Goal: Information Seeking & Learning: Find specific fact

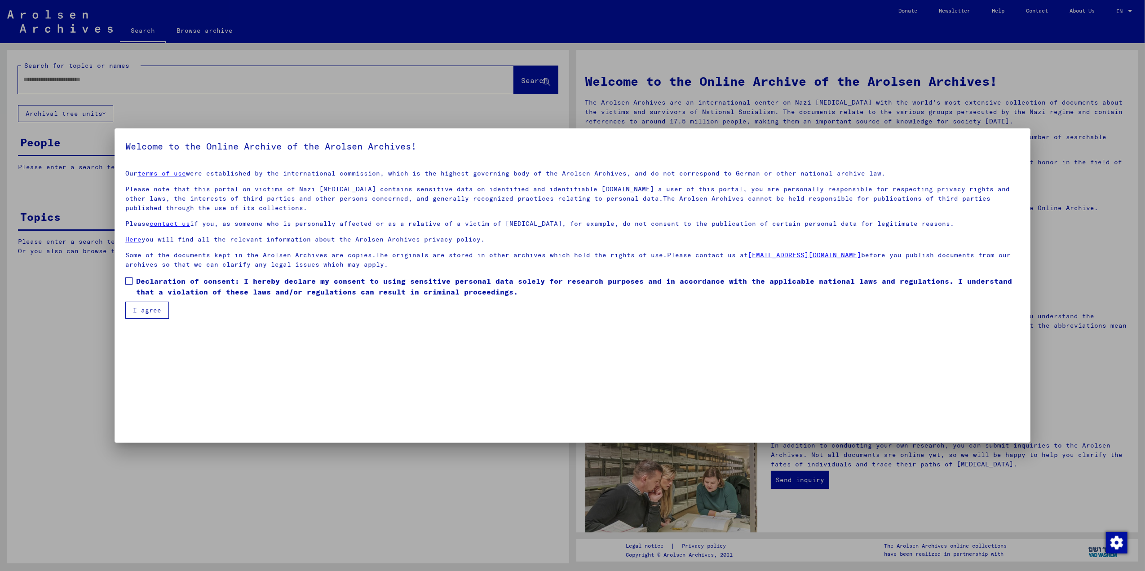
type input "**********"
click at [129, 281] on span at bounding box center [128, 281] width 7 height 7
drag, startPoint x: 148, startPoint y: 317, endPoint x: 151, endPoint y: 311, distance: 7.0
click at [150, 314] on button "I agree" at bounding box center [147, 310] width 44 height 17
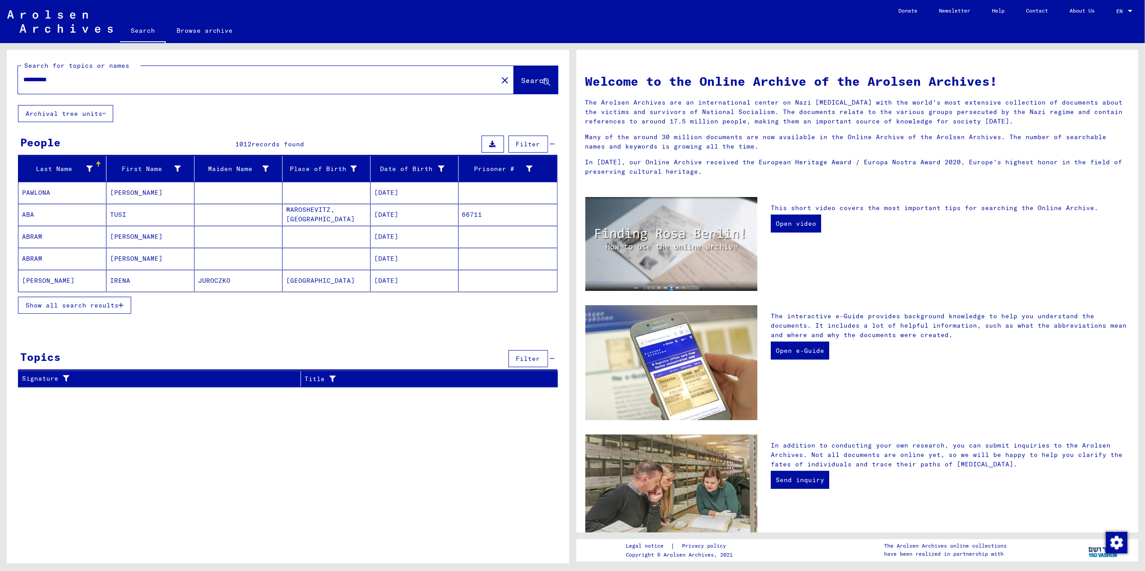
click at [493, 144] on icon at bounding box center [493, 144] width 6 height 6
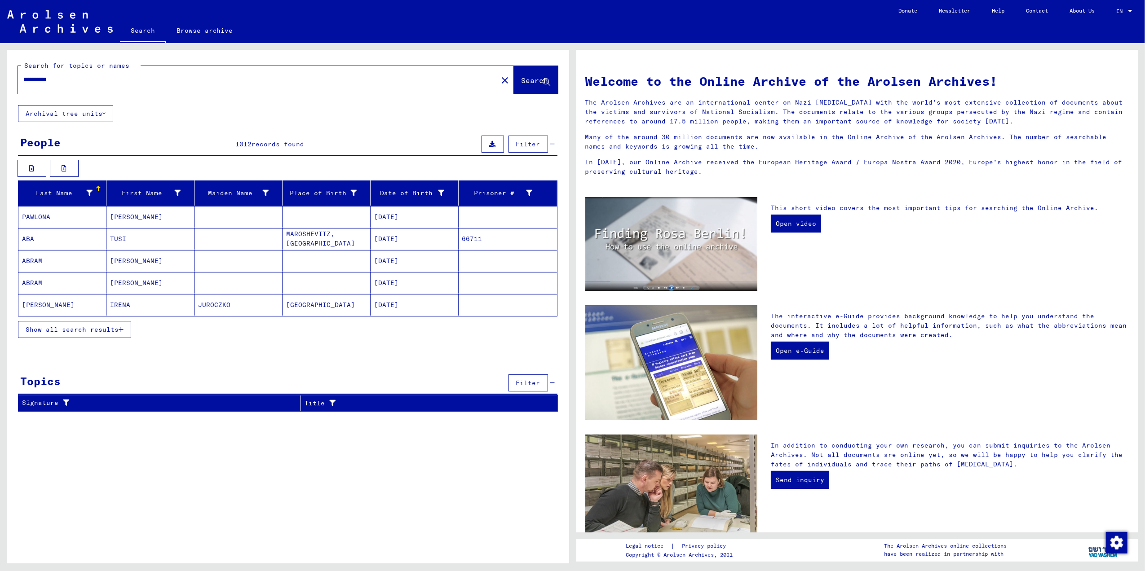
click at [99, 330] on span "Show all search results" at bounding box center [72, 330] width 93 height 8
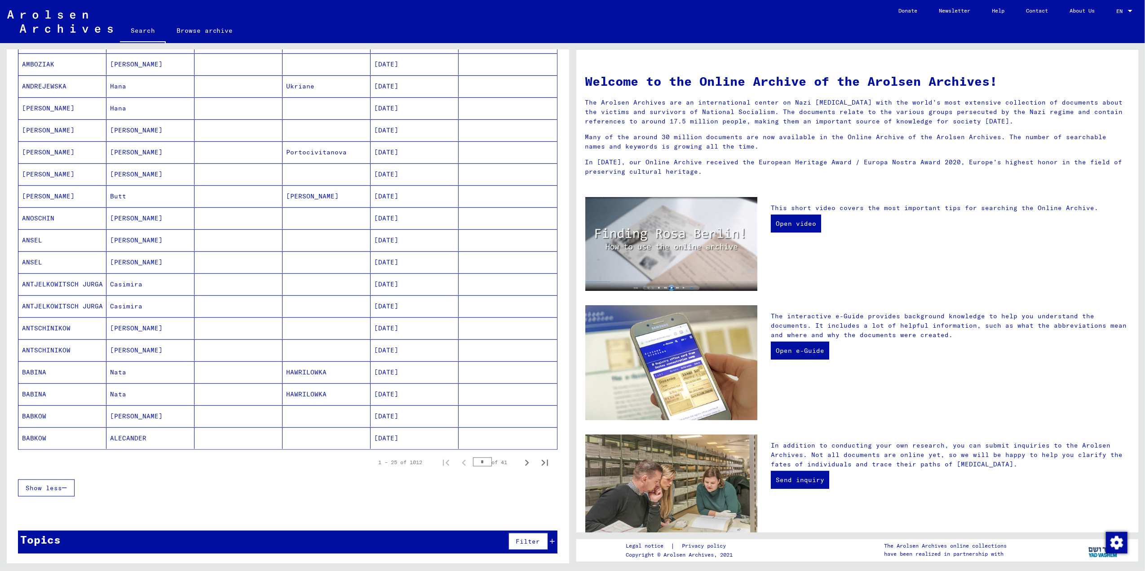
scroll to position [312, 0]
click at [520, 463] on icon "Next page" at bounding box center [526, 463] width 13 height 13
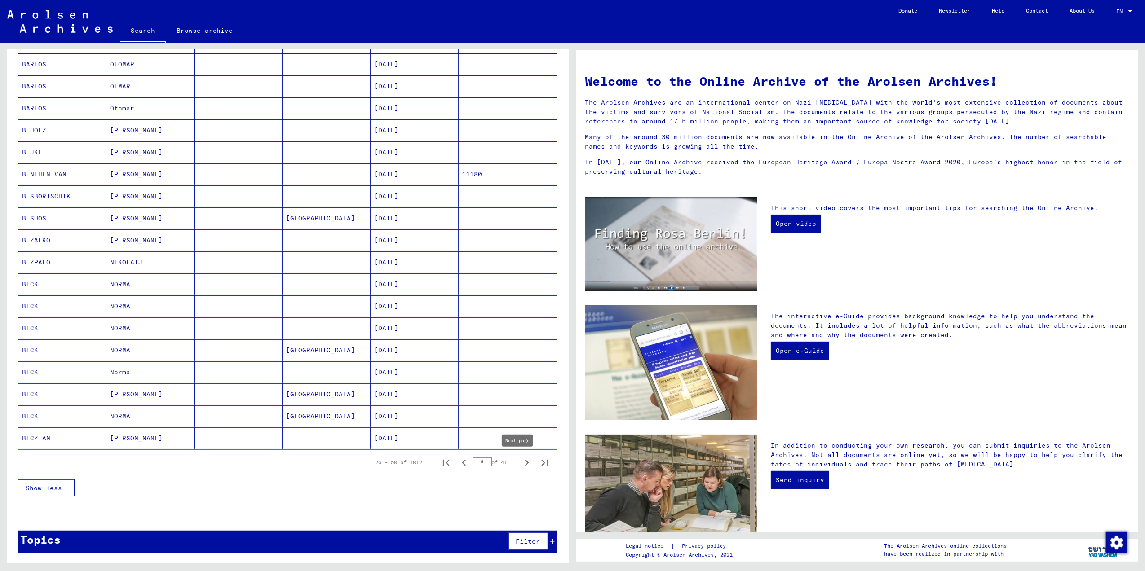
click at [520, 463] on icon "Next page" at bounding box center [526, 463] width 13 height 13
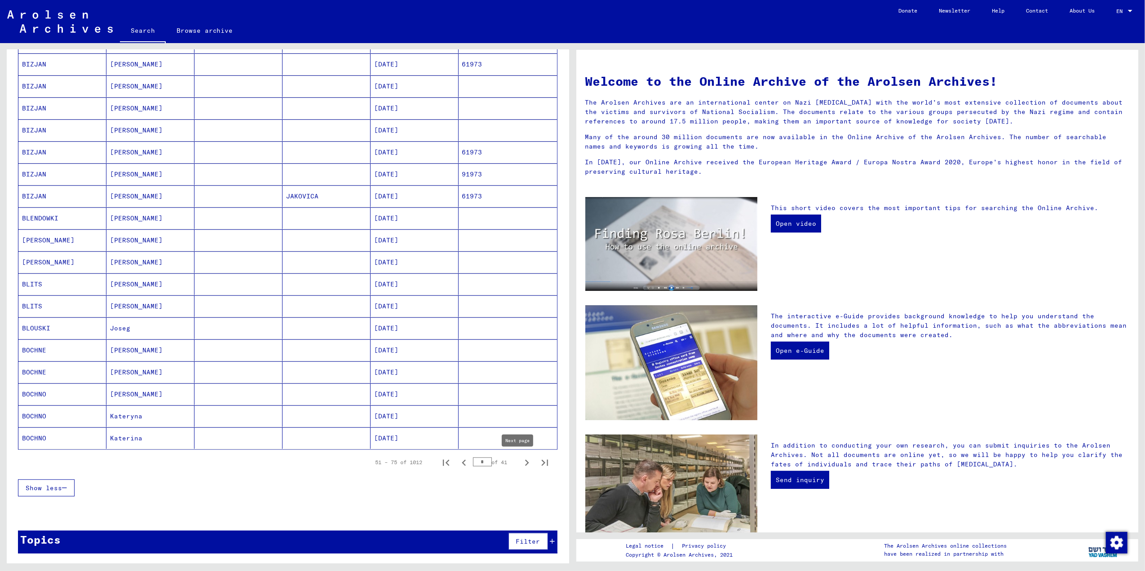
click at [520, 461] on icon "Next page" at bounding box center [526, 463] width 13 height 13
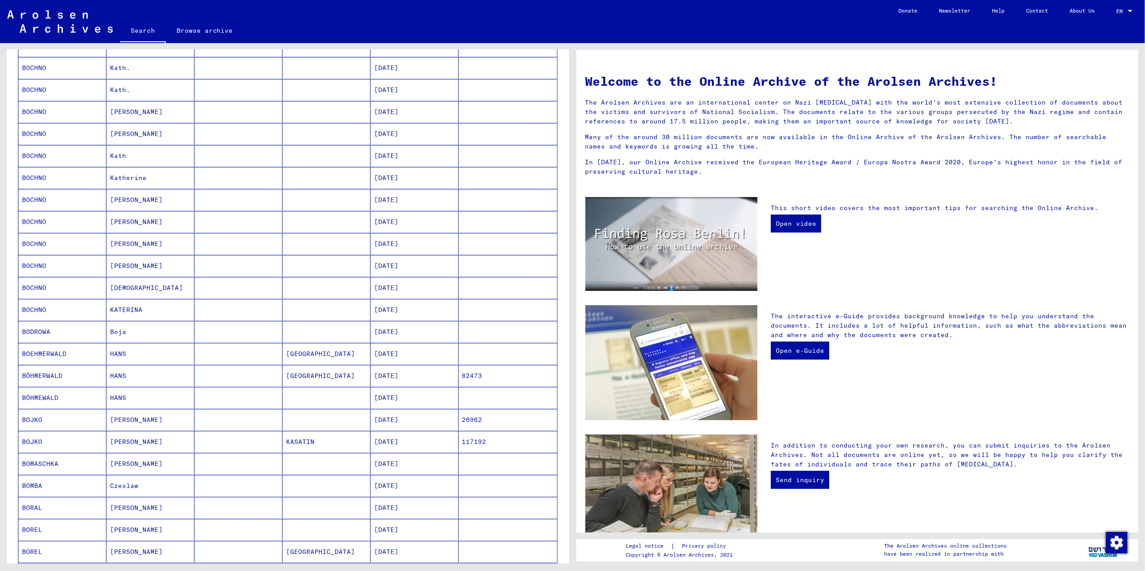
scroll to position [252, 0]
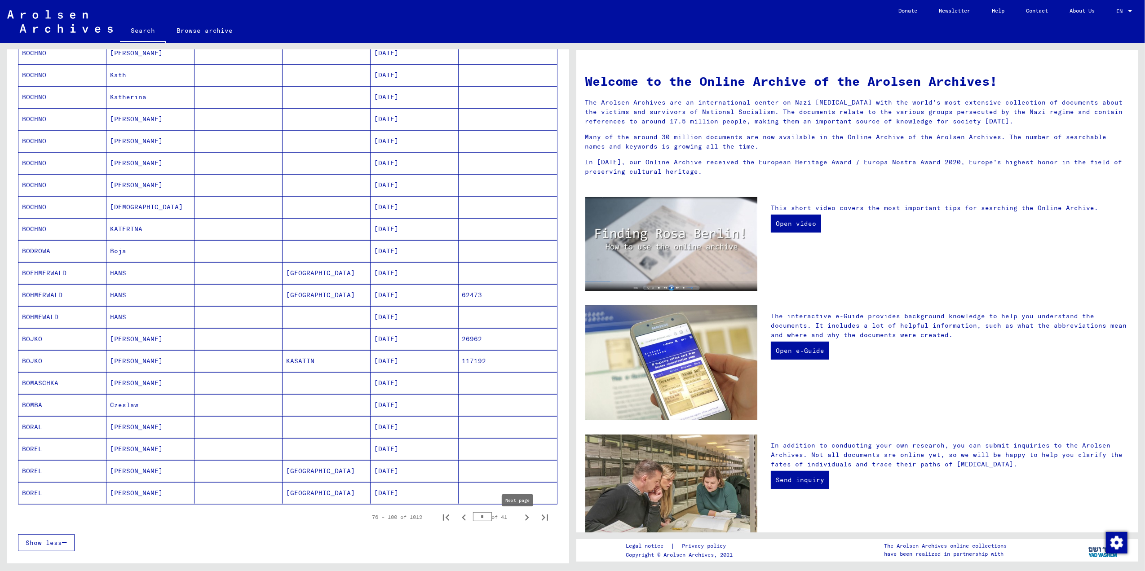
click at [520, 521] on icon "Next page" at bounding box center [526, 518] width 13 height 13
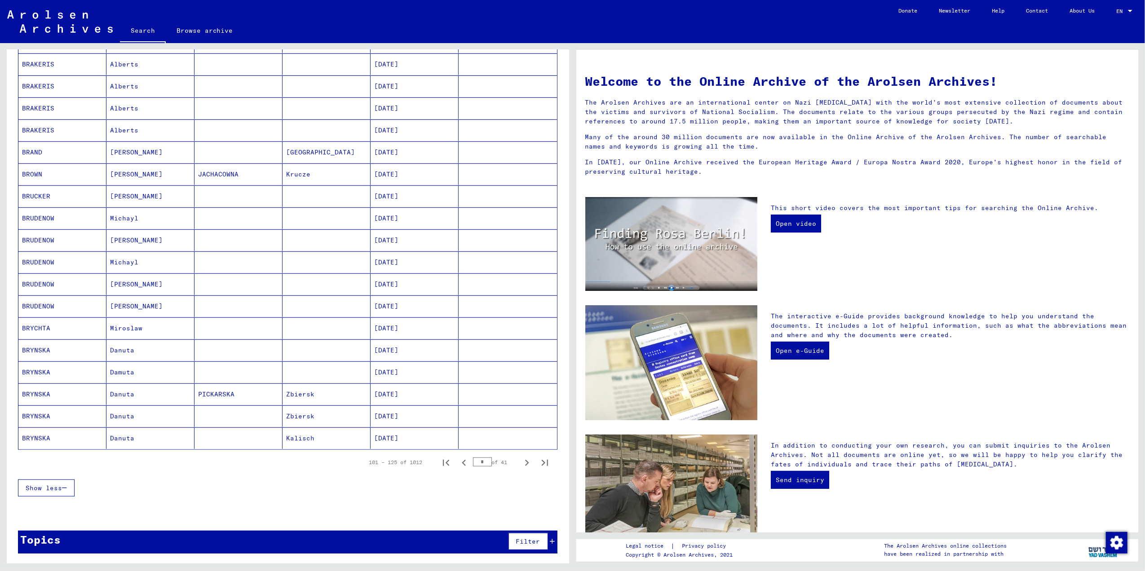
scroll to position [312, 0]
click at [520, 464] on icon "Next page" at bounding box center [526, 463] width 13 height 13
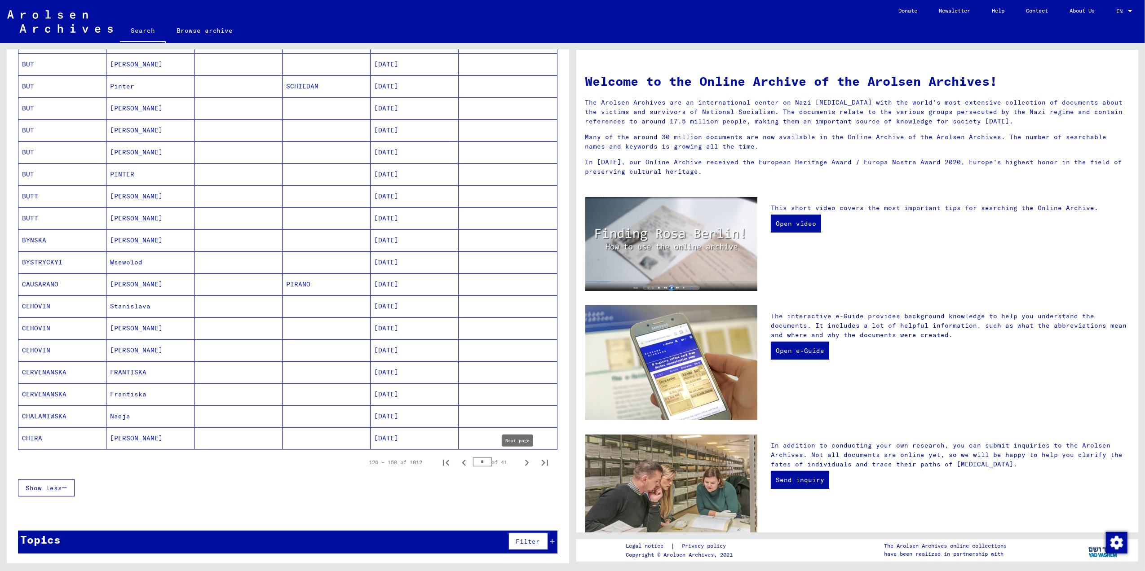
click at [520, 462] on icon "Next page" at bounding box center [526, 463] width 13 height 13
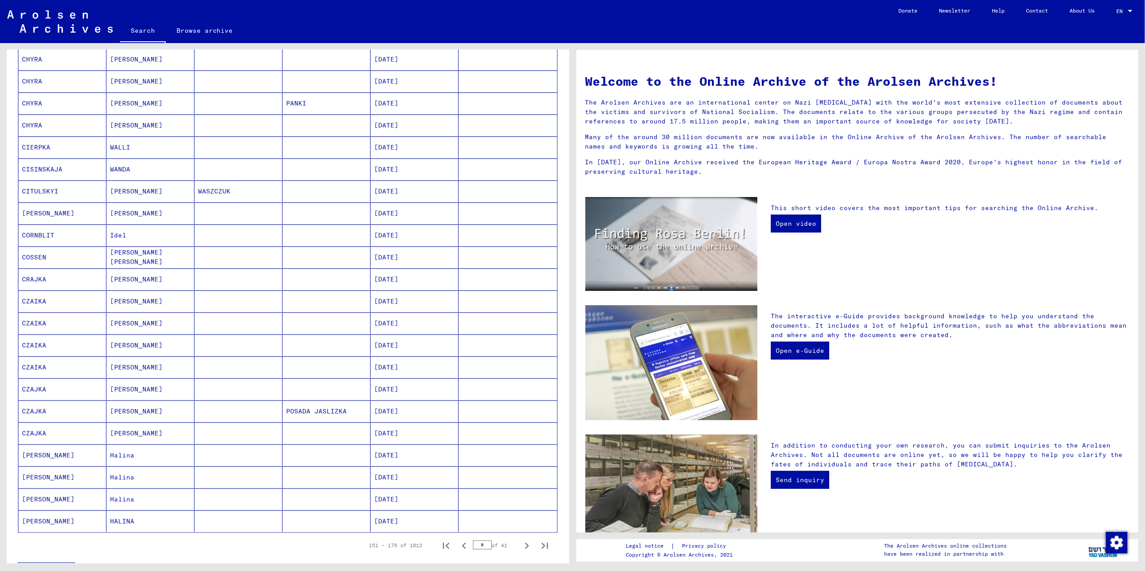
scroll to position [252, 0]
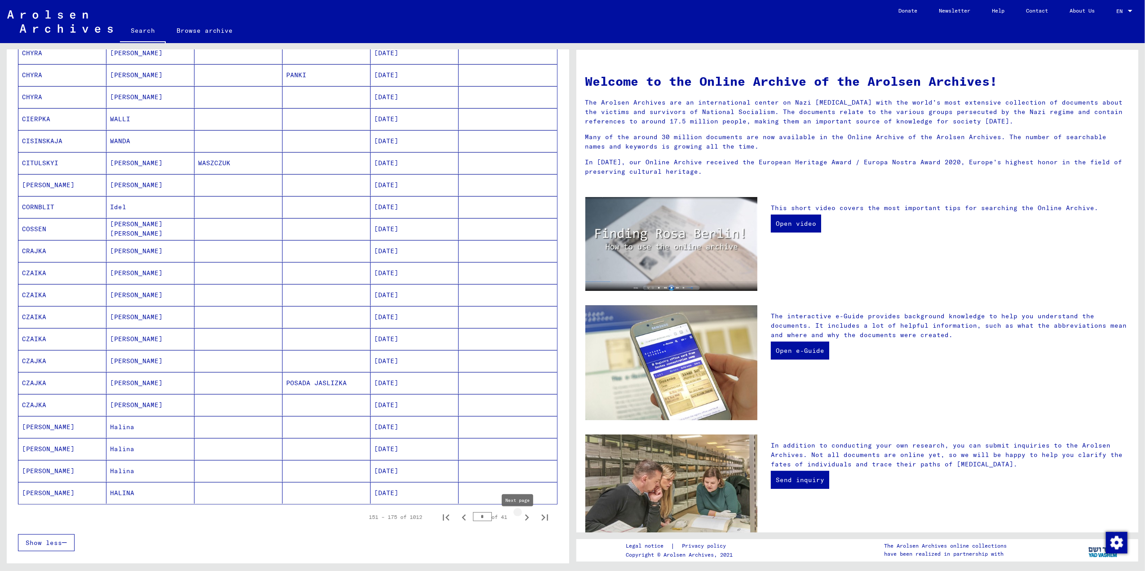
click at [520, 521] on icon "Next page" at bounding box center [526, 518] width 13 height 13
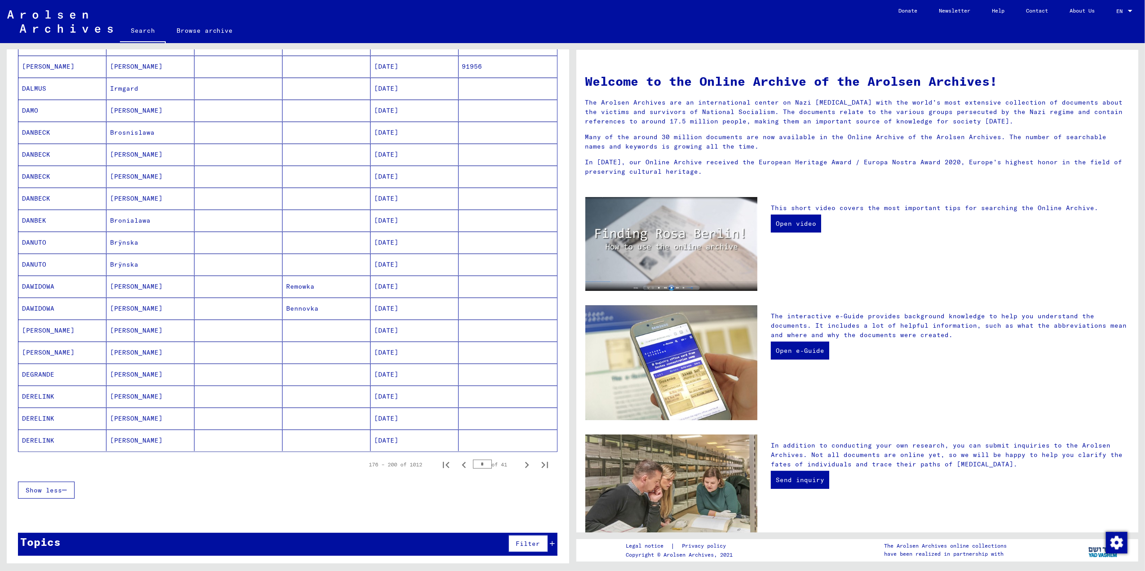
scroll to position [312, 0]
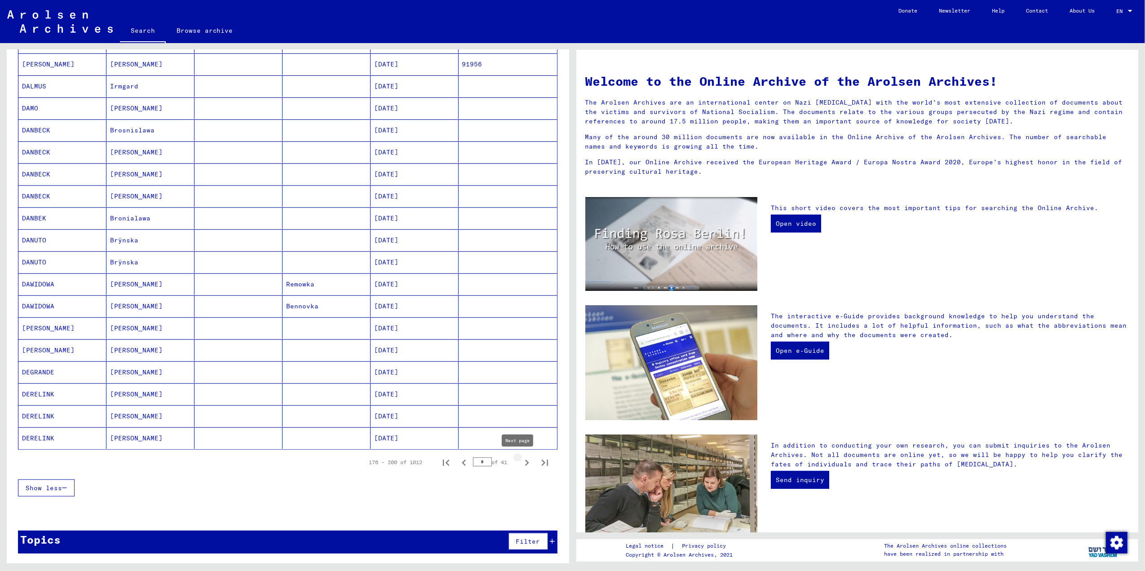
click at [520, 463] on icon "Next page" at bounding box center [526, 463] width 13 height 13
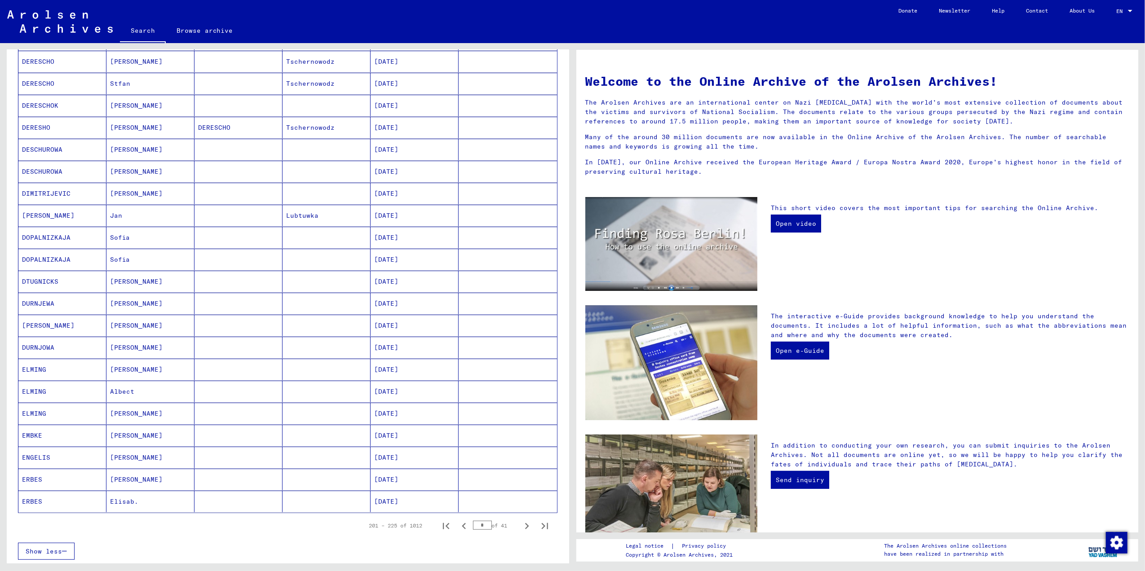
scroll to position [252, 0]
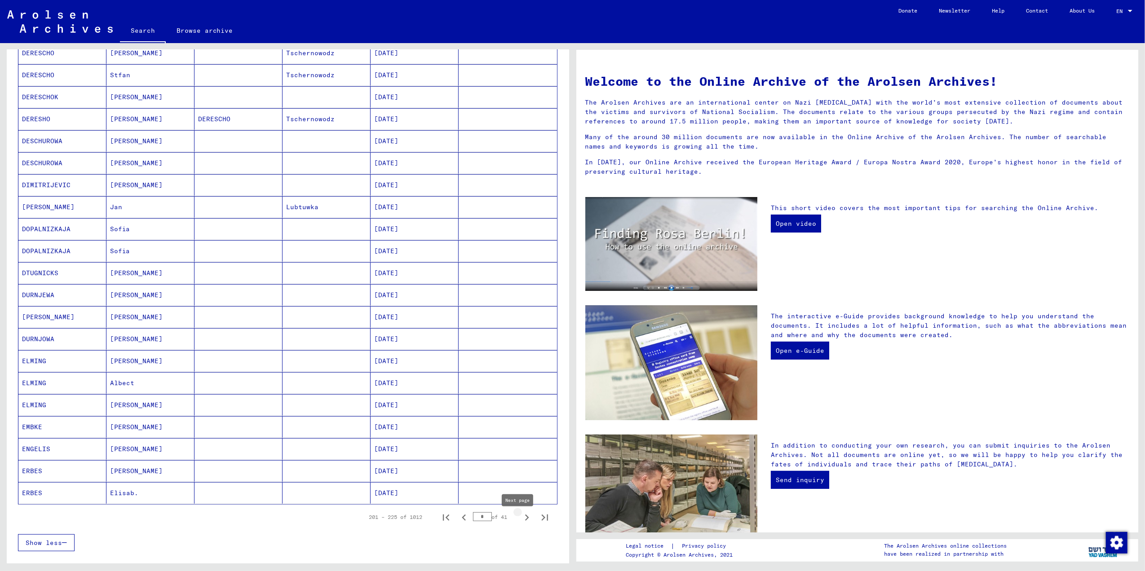
click at [525, 521] on icon "Next page" at bounding box center [527, 518] width 4 height 6
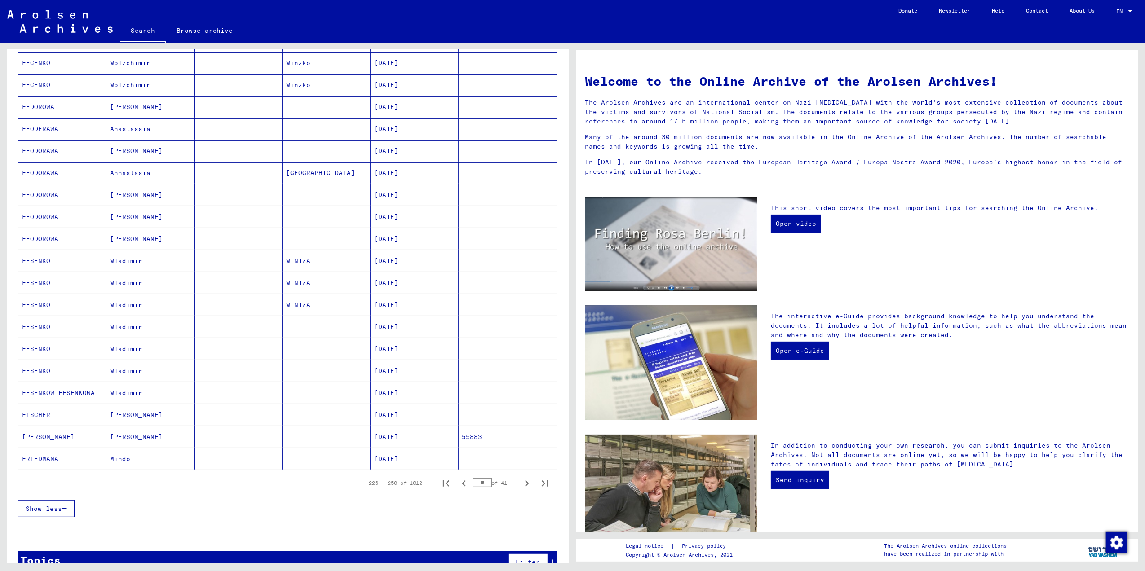
scroll to position [312, 0]
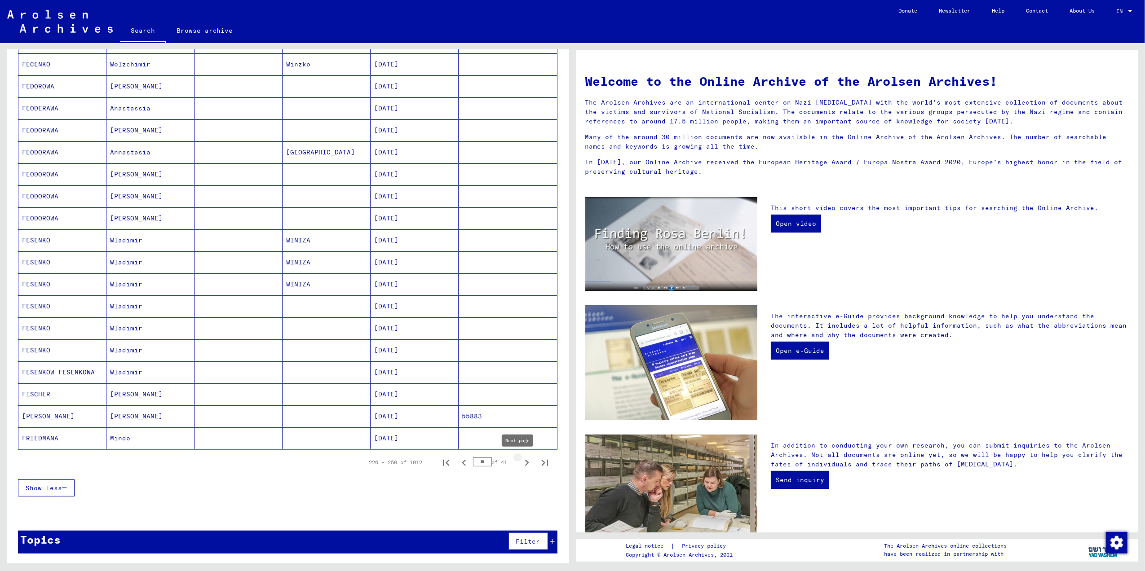
click at [525, 462] on icon "Next page" at bounding box center [527, 463] width 4 height 6
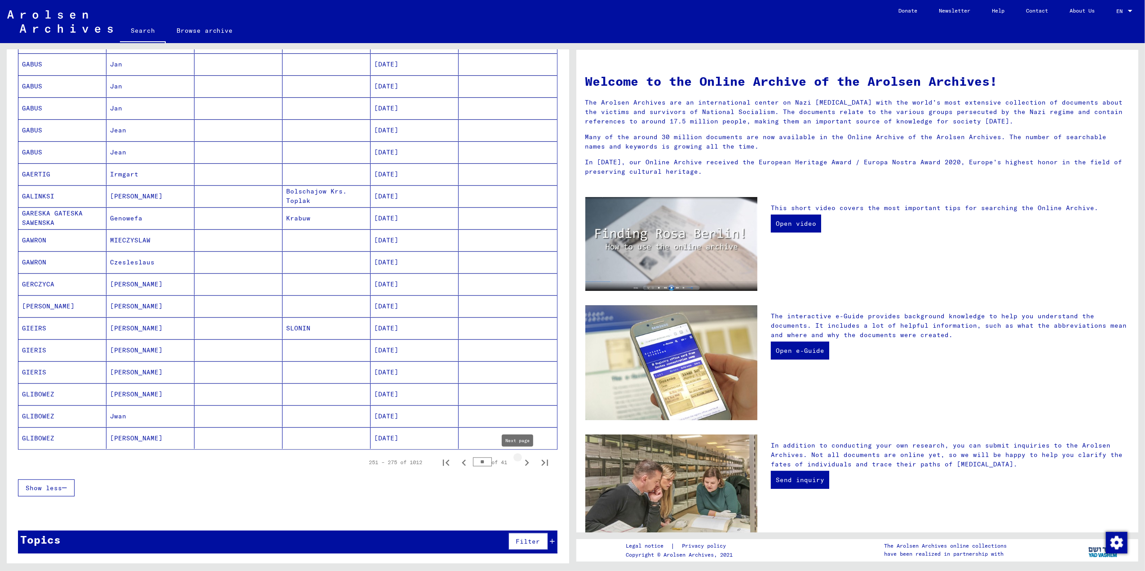
click at [520, 460] on icon "Next page" at bounding box center [526, 463] width 13 height 13
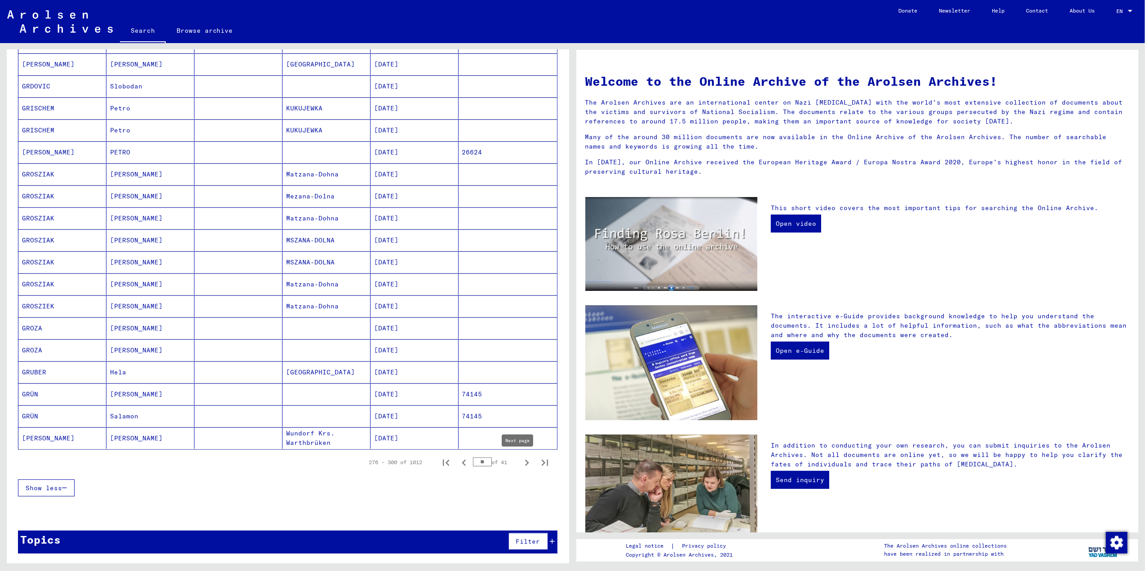
click at [520, 464] on icon "Next page" at bounding box center [526, 463] width 13 height 13
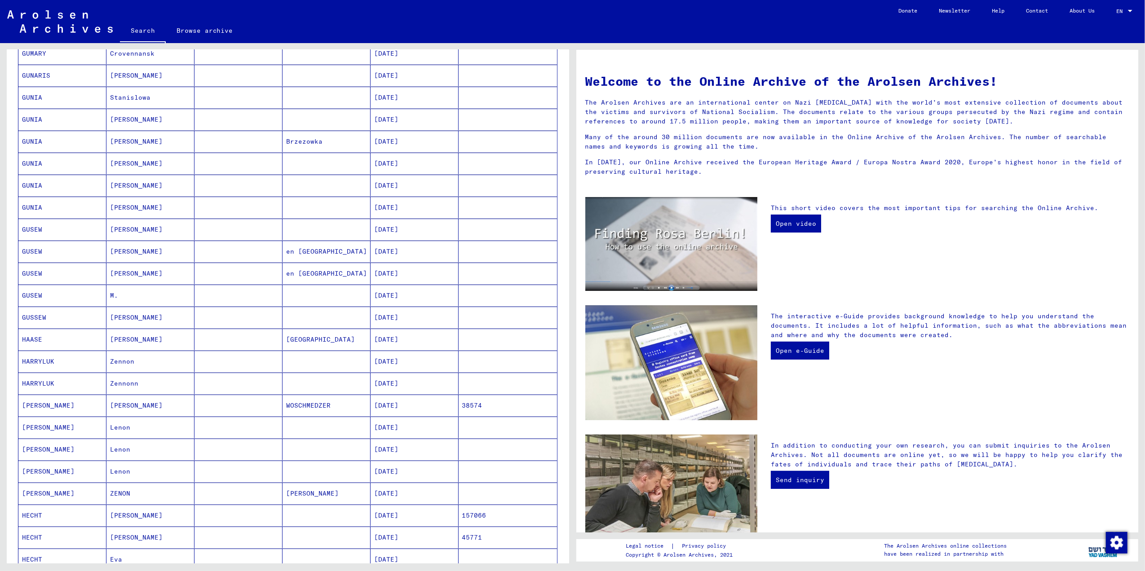
scroll to position [252, 0]
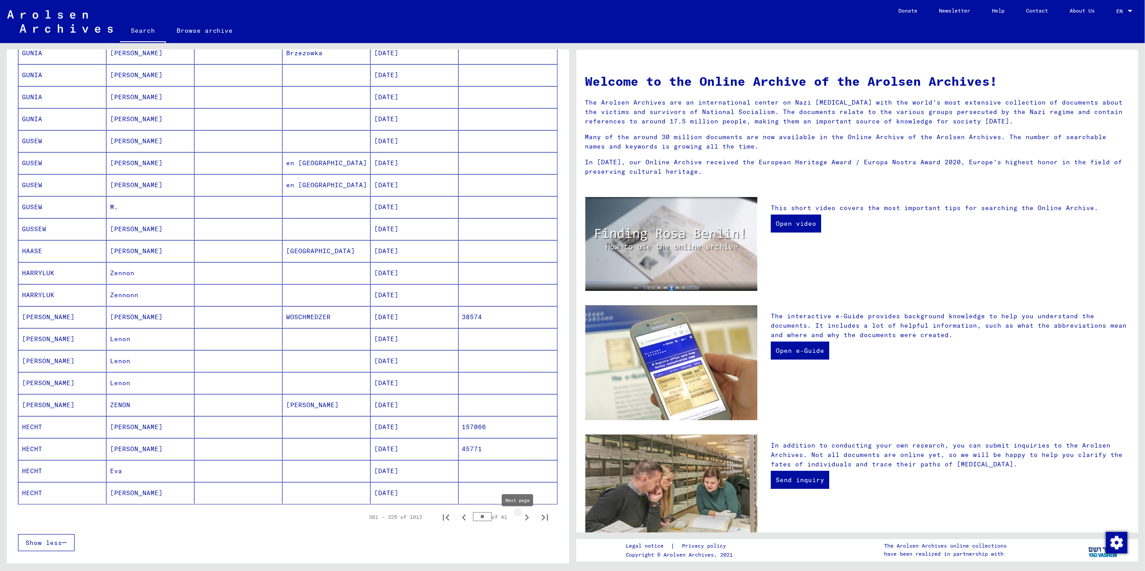
click at [520, 523] on icon "Next page" at bounding box center [526, 518] width 13 height 13
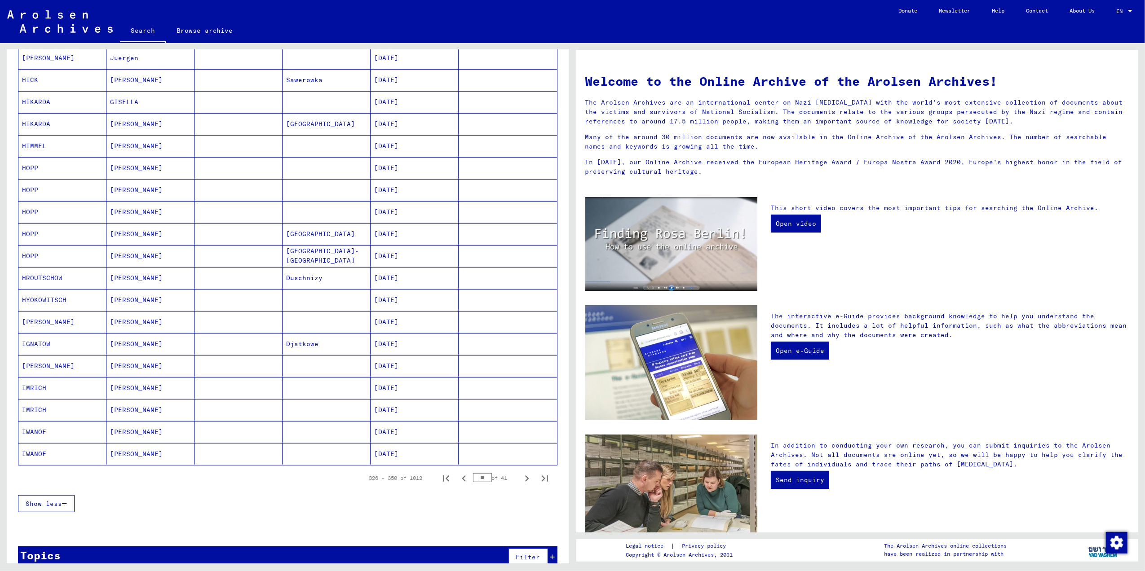
scroll to position [312, 0]
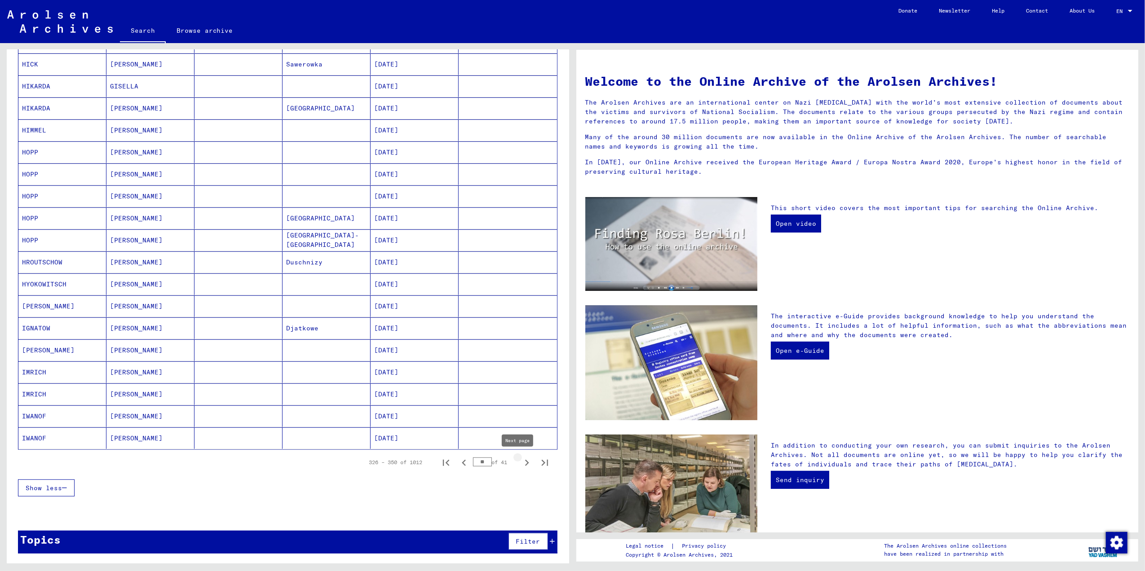
click at [520, 462] on icon "Next page" at bounding box center [526, 463] width 13 height 13
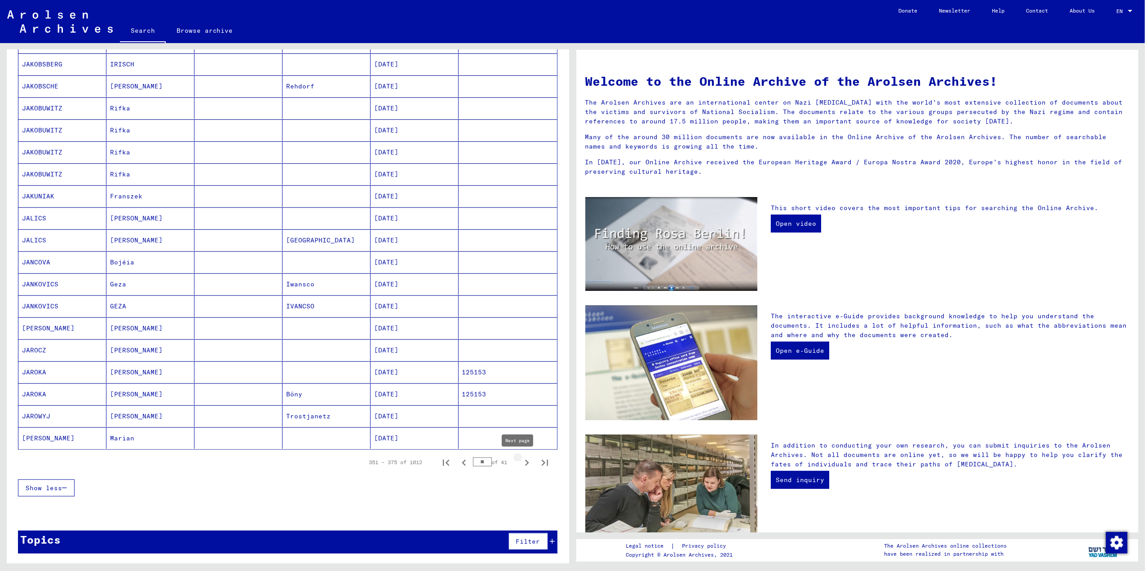
click at [520, 464] on icon "Next page" at bounding box center [526, 463] width 13 height 13
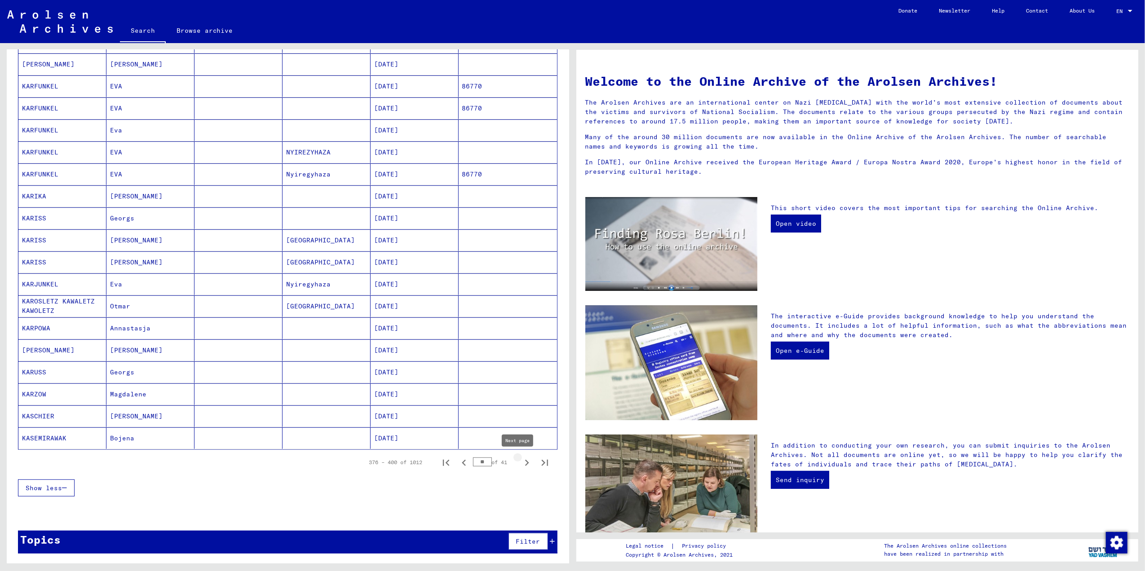
click at [520, 464] on icon "Next page" at bounding box center [526, 463] width 13 height 13
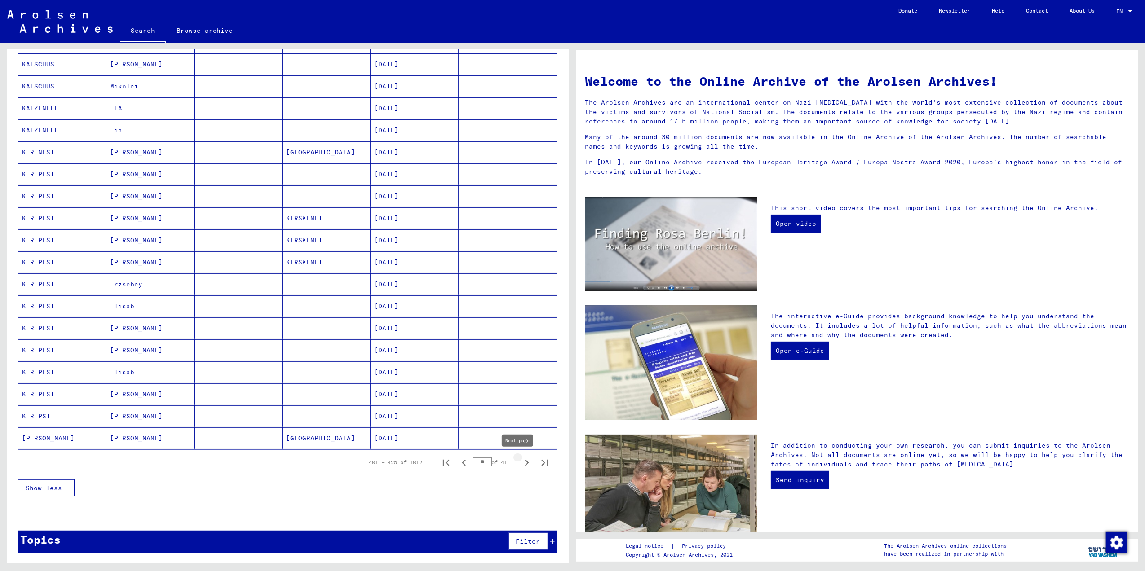
click at [525, 463] on icon "Next page" at bounding box center [527, 463] width 4 height 6
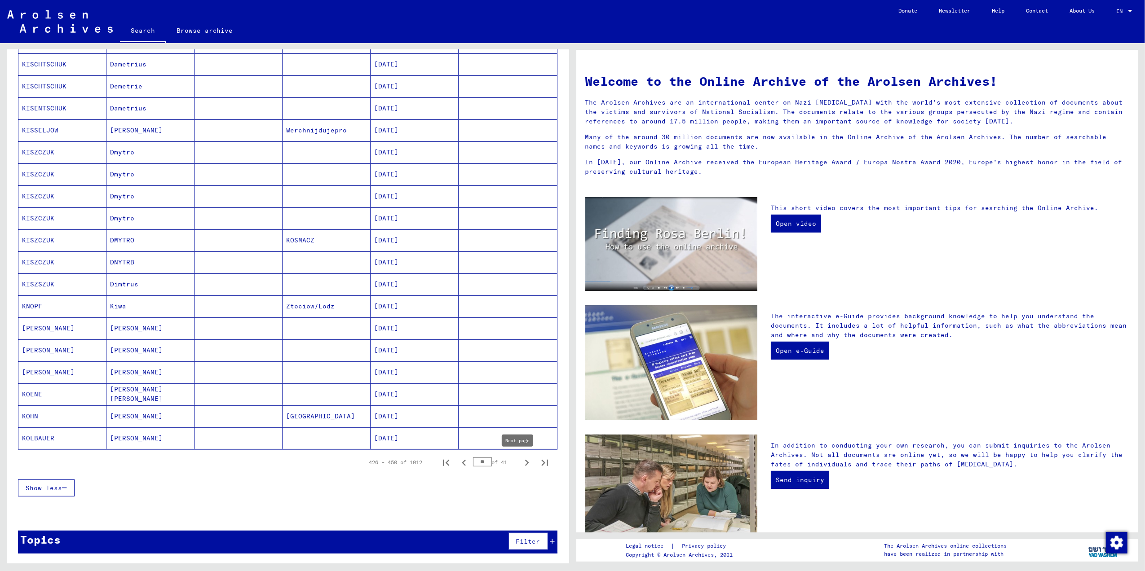
click at [525, 462] on icon "Next page" at bounding box center [527, 463] width 4 height 6
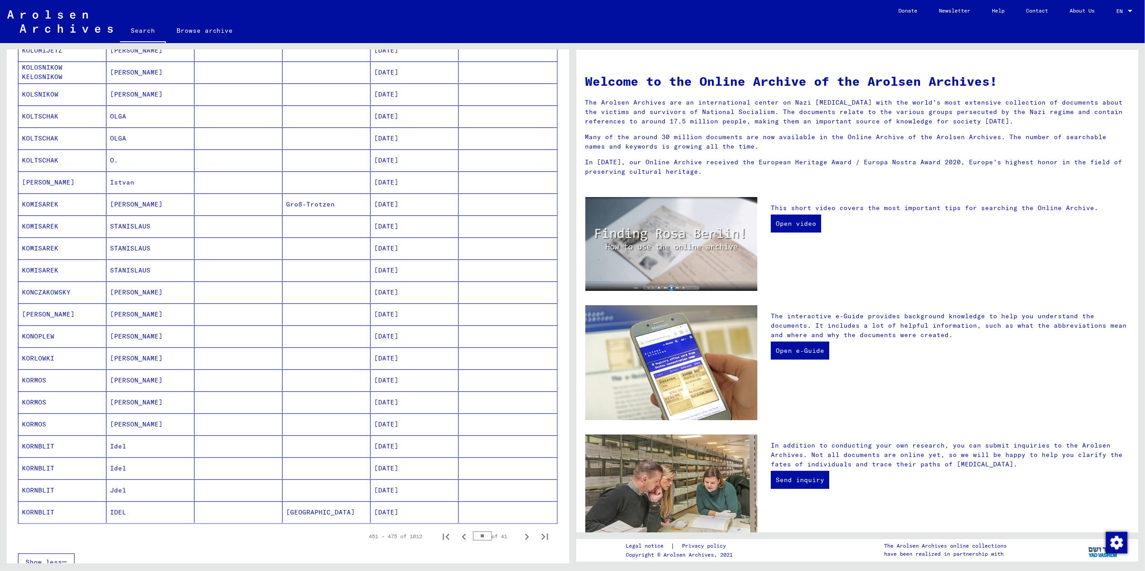
scroll to position [252, 0]
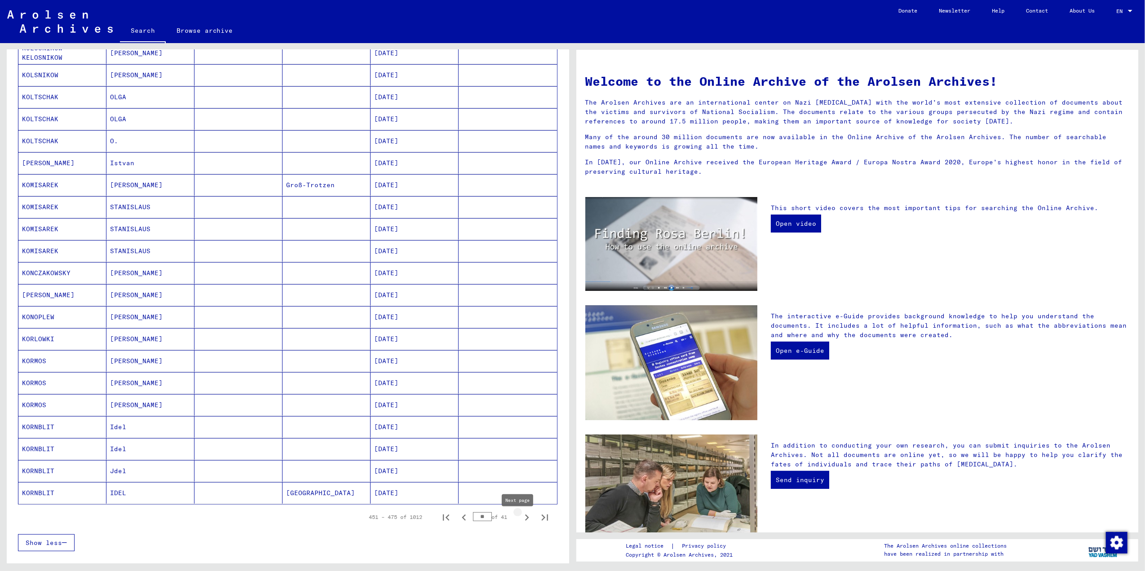
click at [520, 524] on icon "Next page" at bounding box center [526, 518] width 13 height 13
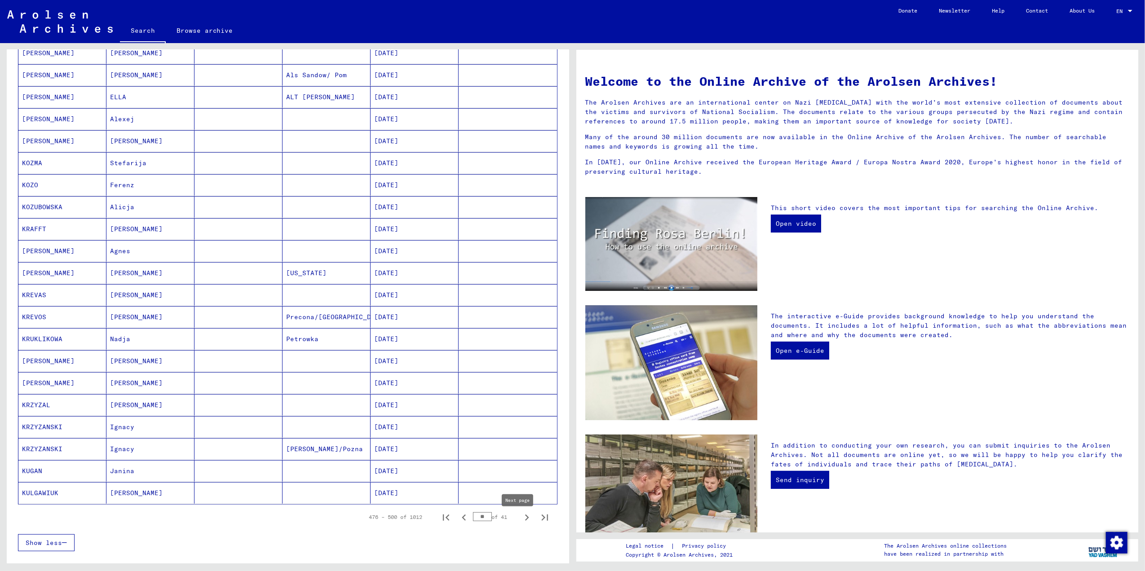
click at [520, 524] on icon "Next page" at bounding box center [526, 518] width 13 height 13
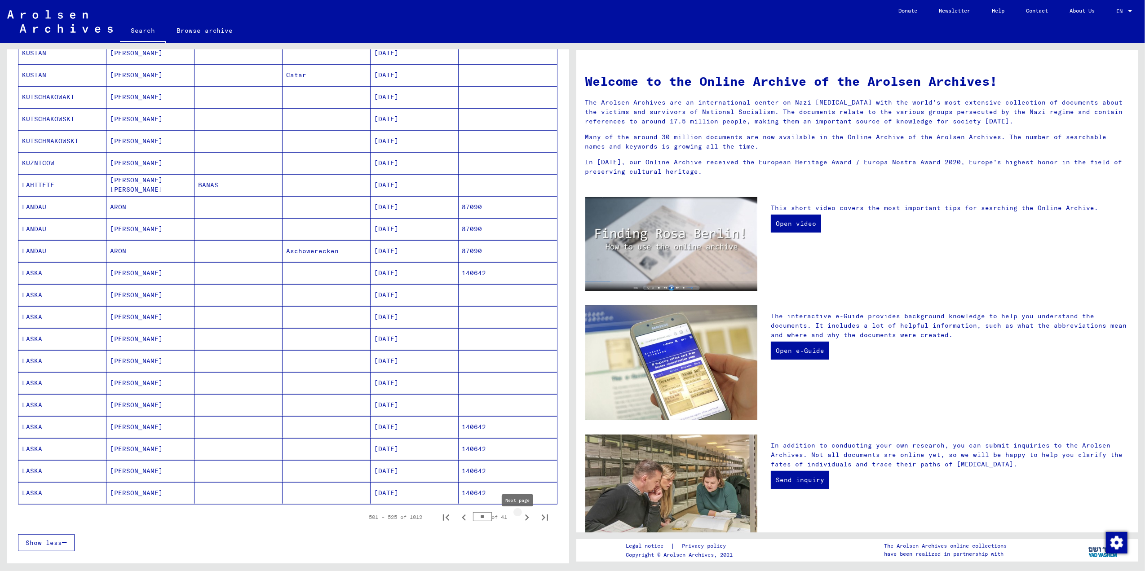
click at [520, 522] on icon "Next page" at bounding box center [526, 518] width 13 height 13
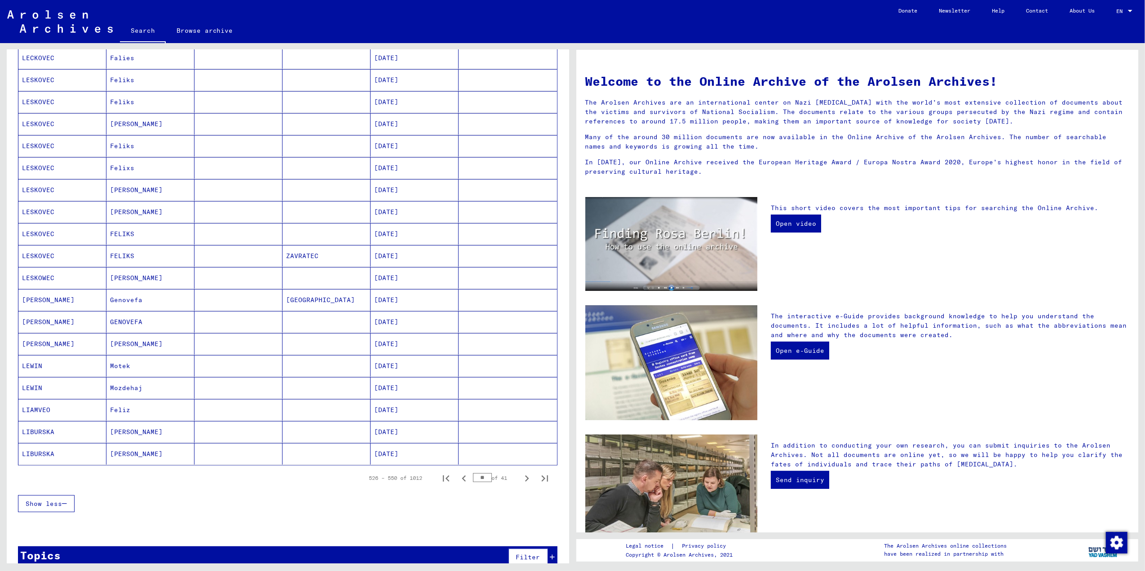
scroll to position [312, 0]
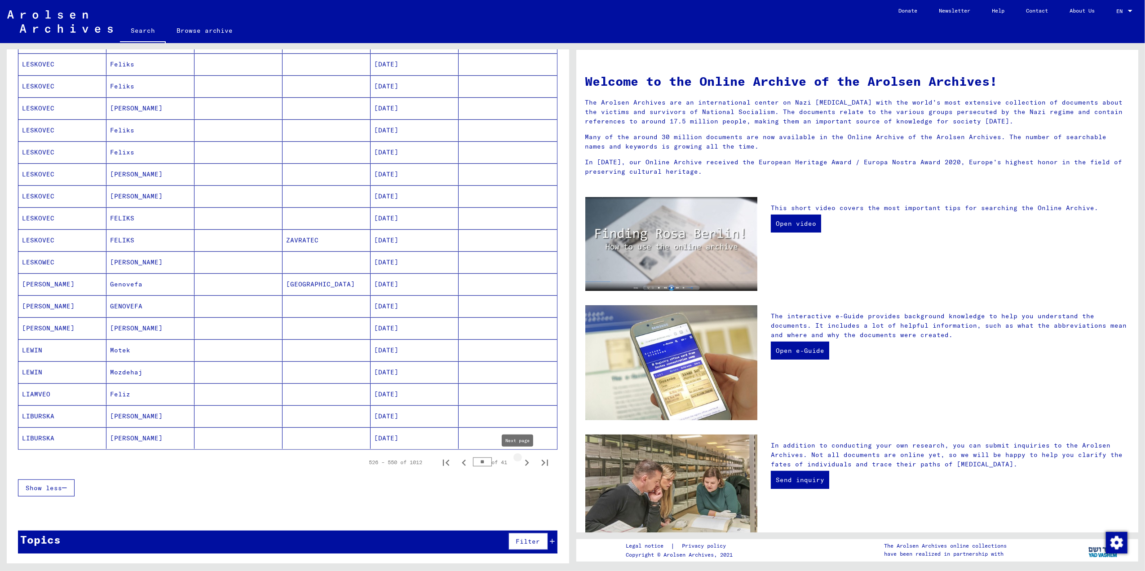
click at [520, 463] on icon "Next page" at bounding box center [526, 463] width 13 height 13
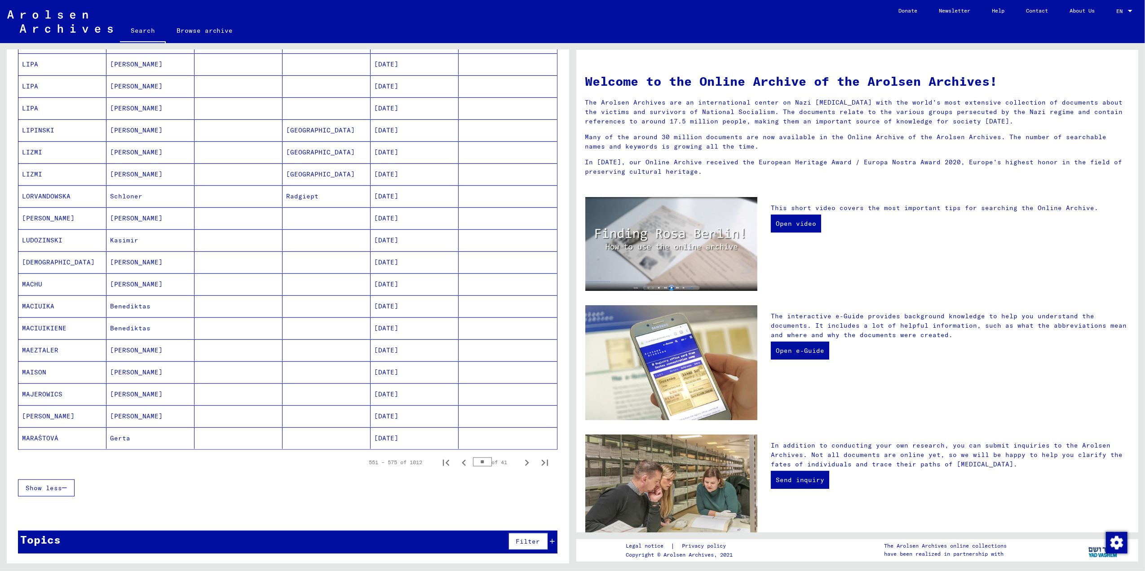
click at [43, 415] on mat-cell "[PERSON_NAME]" at bounding box center [62, 417] width 88 height 22
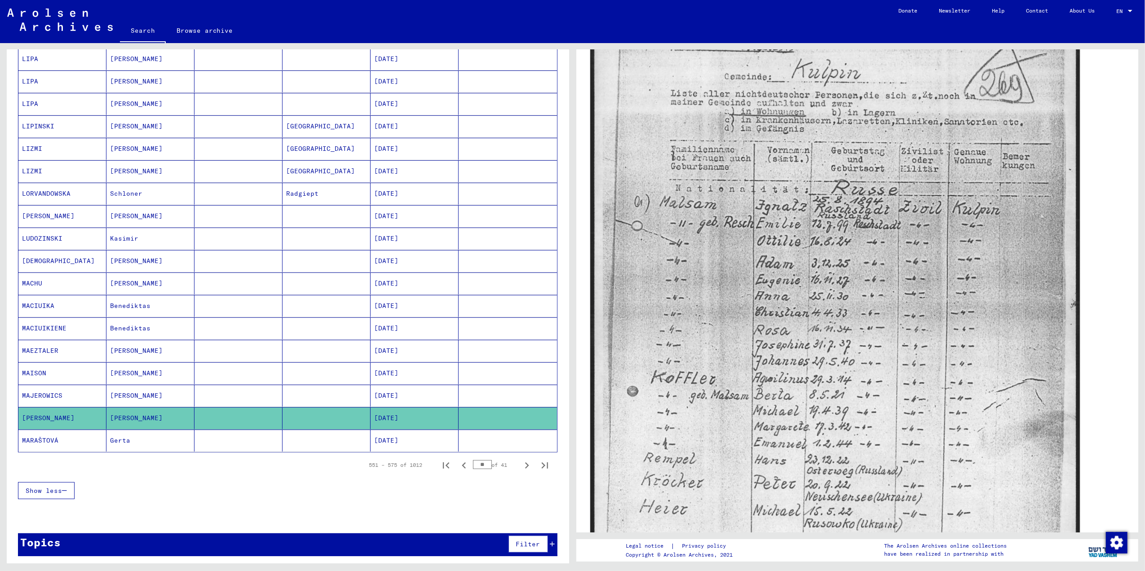
scroll to position [239, 0]
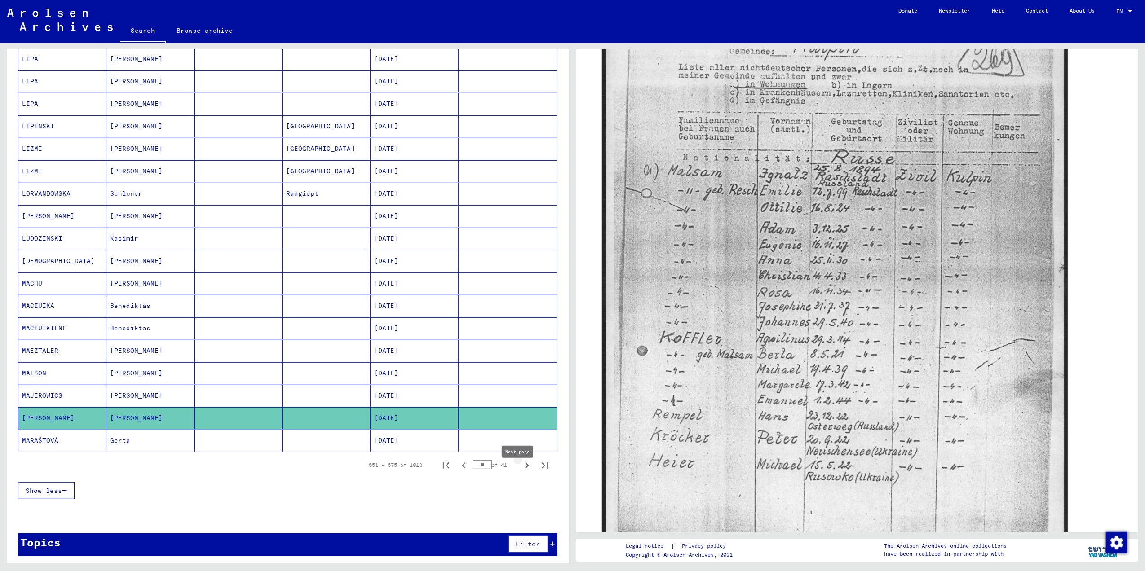
click at [520, 472] on icon "Next page" at bounding box center [526, 465] width 13 height 13
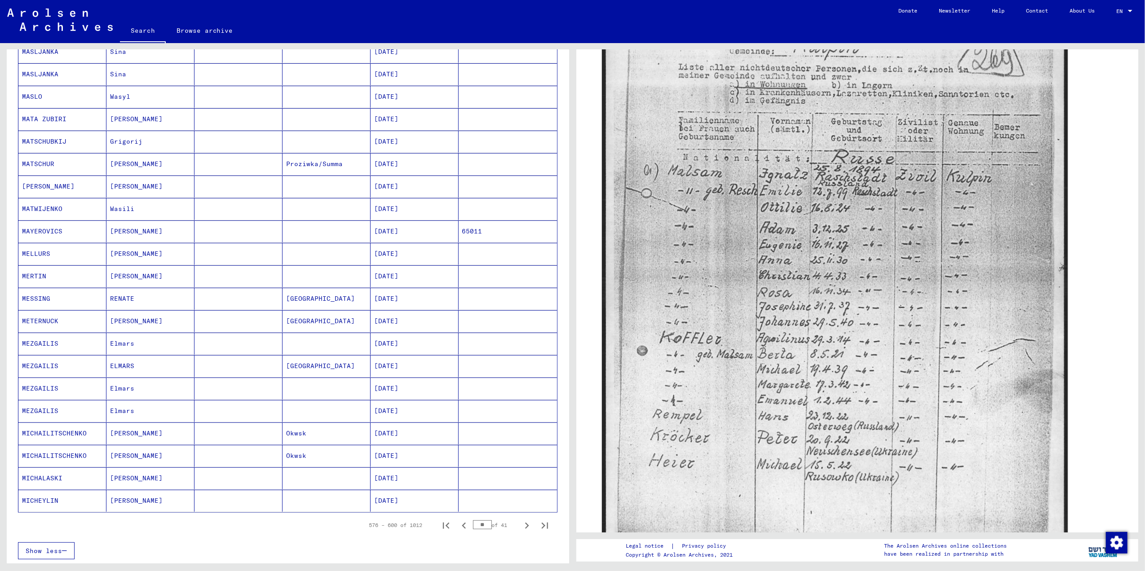
scroll to position [315, 0]
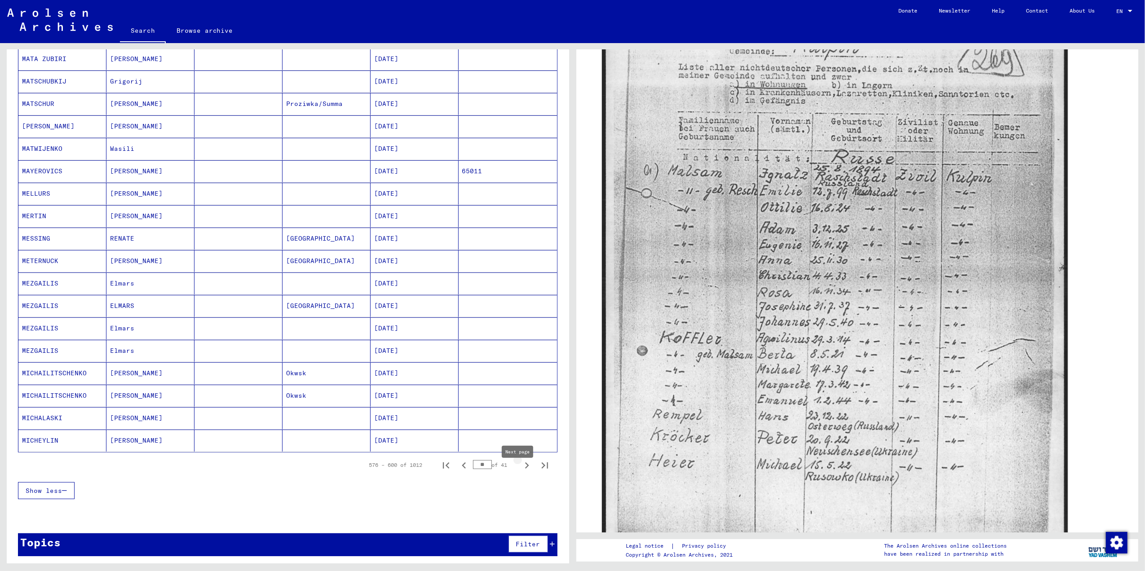
click at [520, 472] on icon "Next page" at bounding box center [526, 465] width 13 height 13
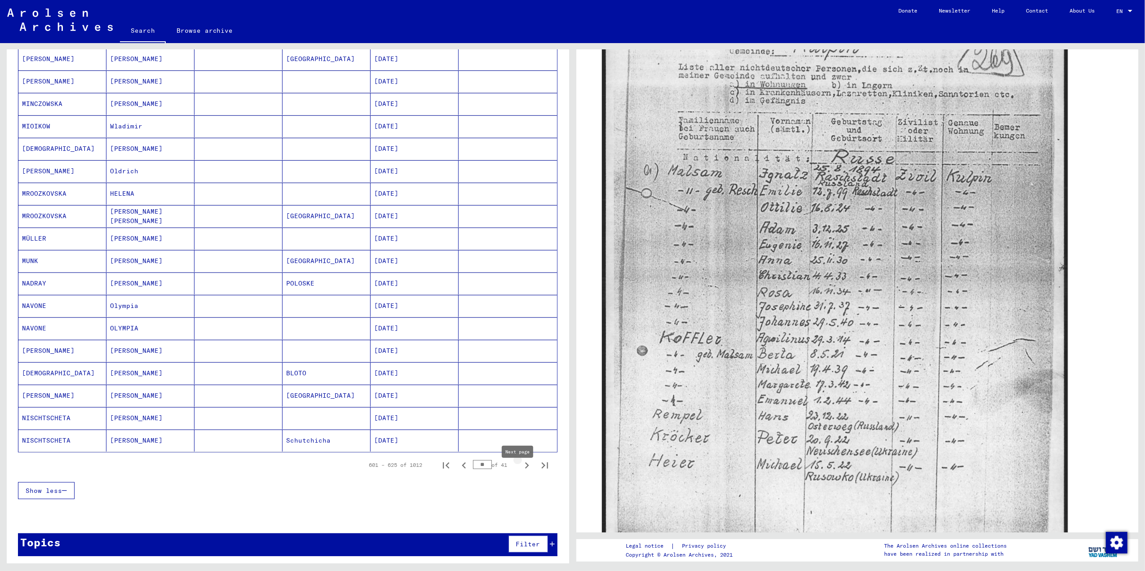
click at [520, 472] on icon "Next page" at bounding box center [526, 465] width 13 height 13
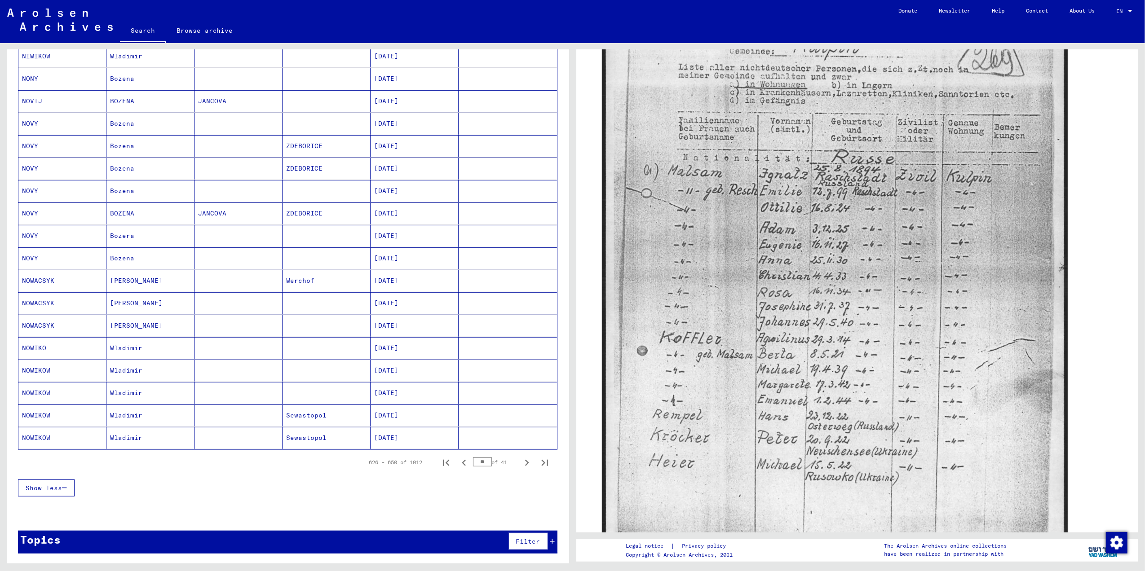
scroll to position [327, 0]
click at [520, 464] on icon "Next page" at bounding box center [526, 463] width 13 height 13
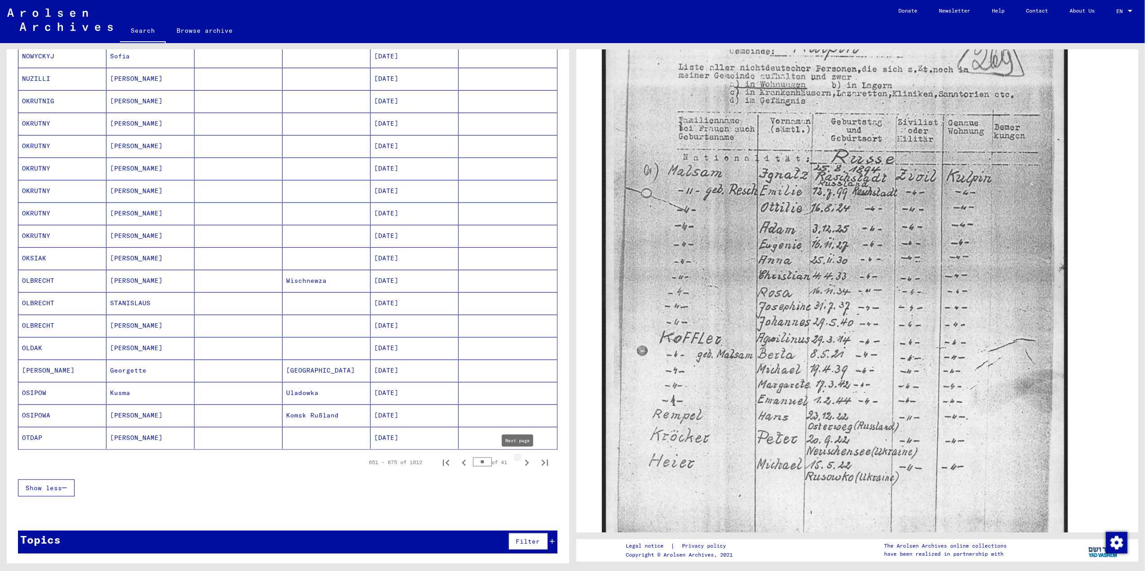
click at [520, 460] on icon "Next page" at bounding box center [526, 463] width 13 height 13
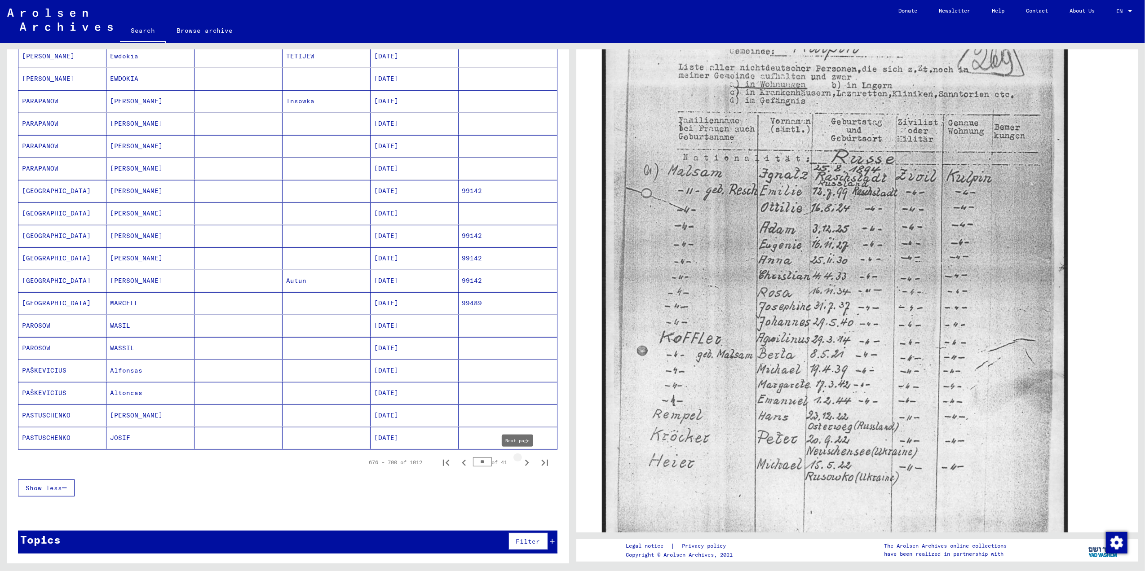
click at [520, 462] on icon "Next page" at bounding box center [526, 463] width 13 height 13
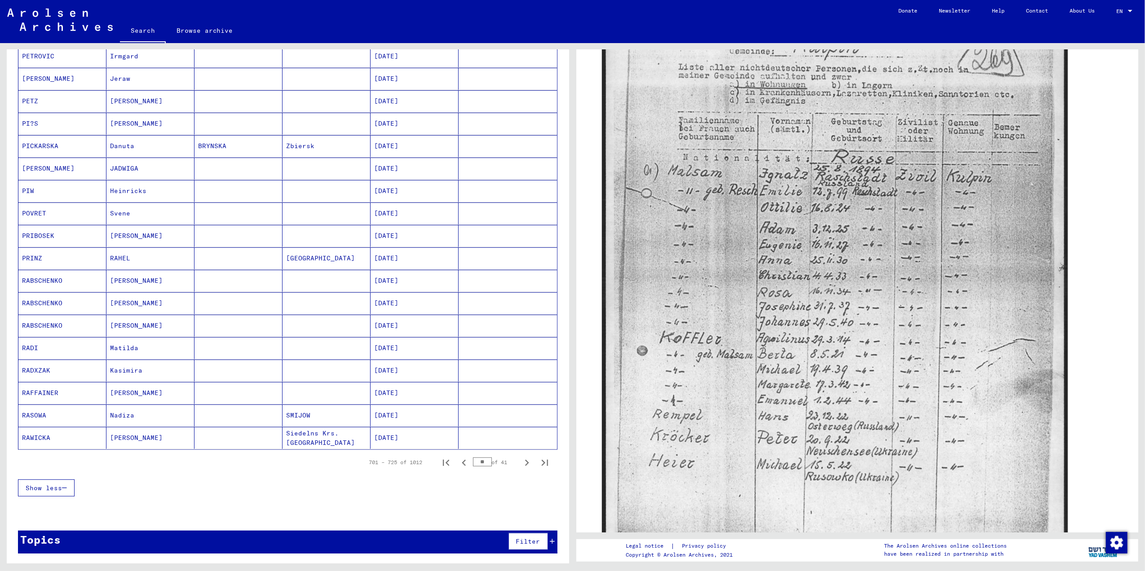
scroll to position [267, 0]
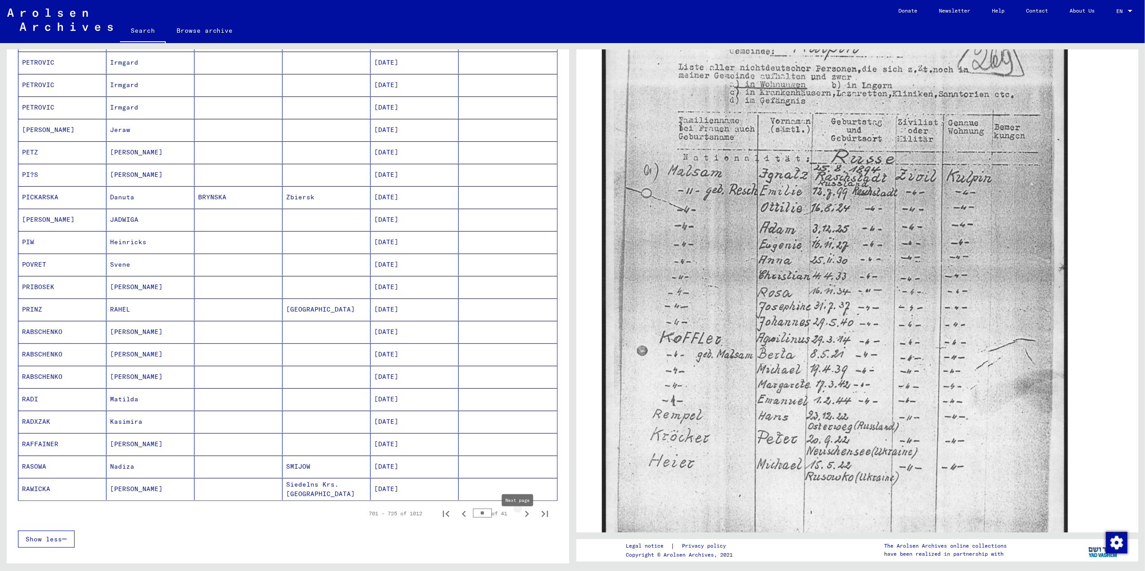
drag, startPoint x: 515, startPoint y: 522, endPoint x: 506, endPoint y: 512, distance: 13.0
click at [520, 520] on icon "Next page" at bounding box center [526, 514] width 13 height 13
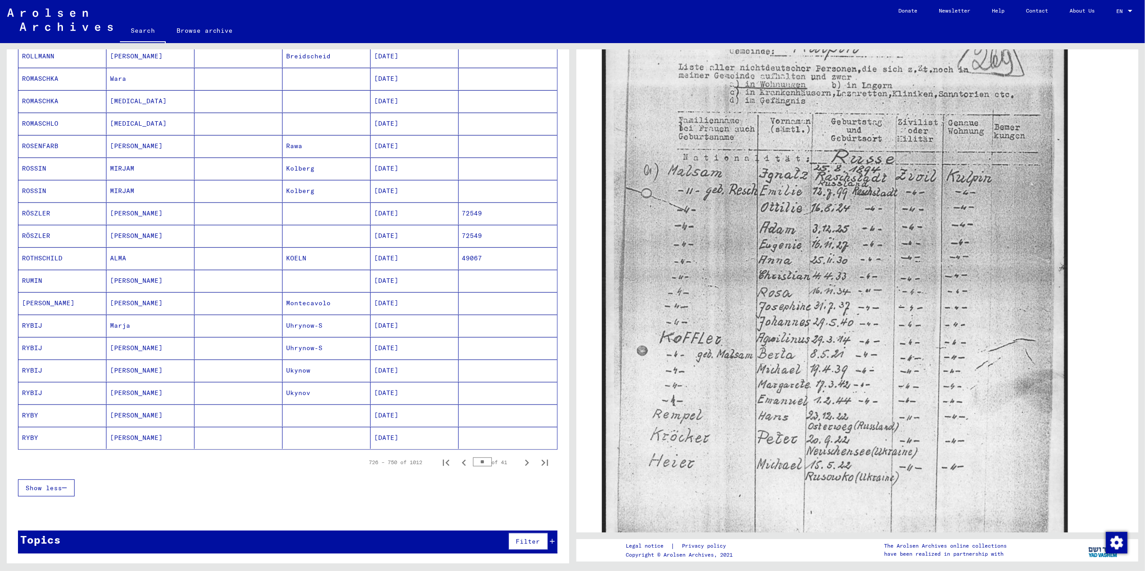
scroll to position [327, 0]
click at [520, 465] on icon "Next page" at bounding box center [526, 463] width 13 height 13
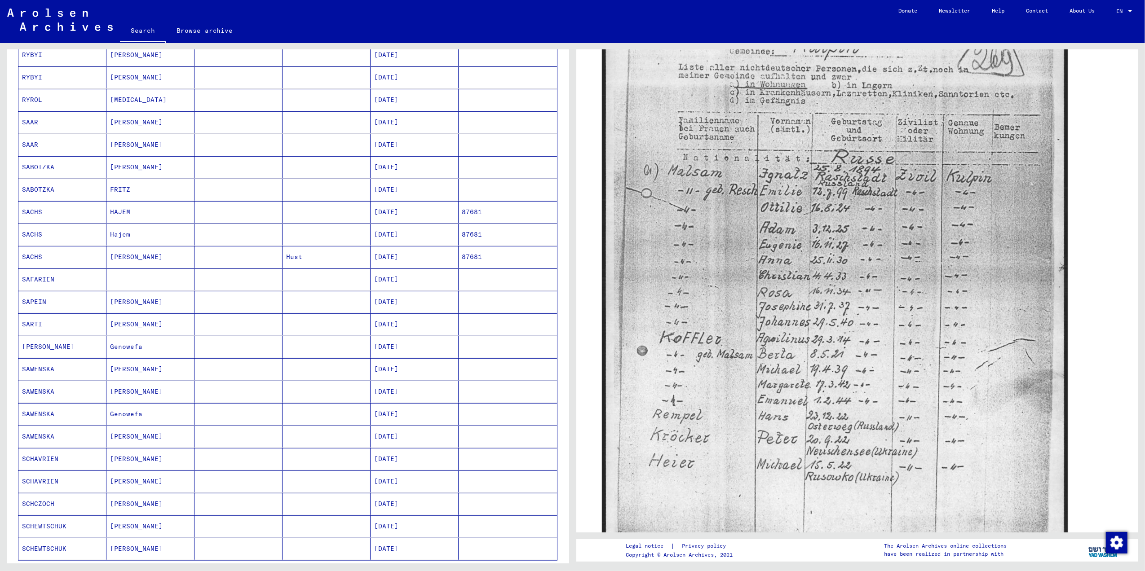
scroll to position [267, 0]
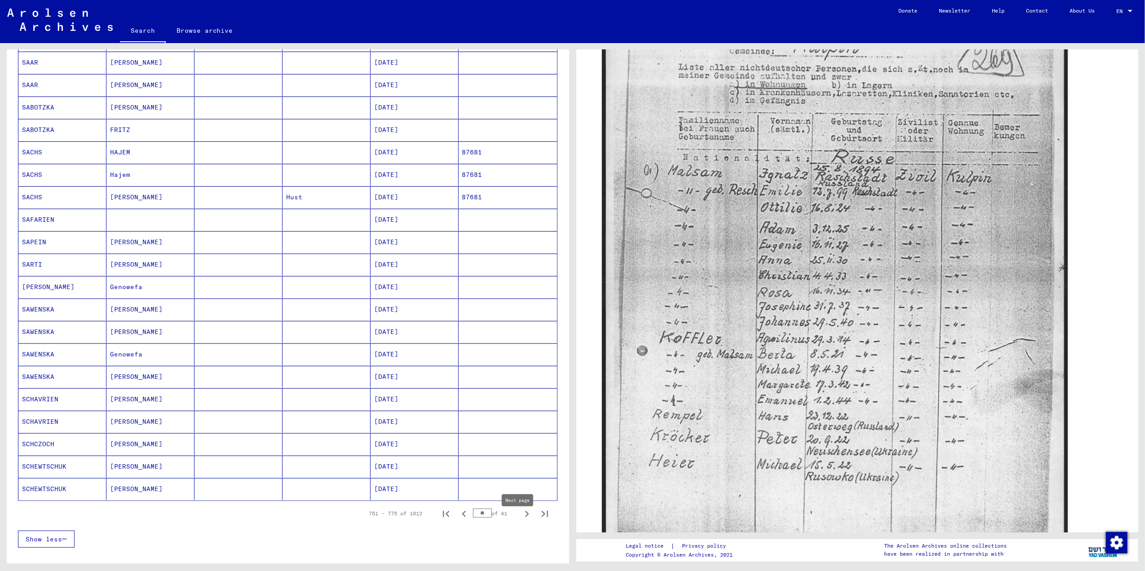
click at [520, 520] on icon "Next page" at bounding box center [526, 514] width 13 height 13
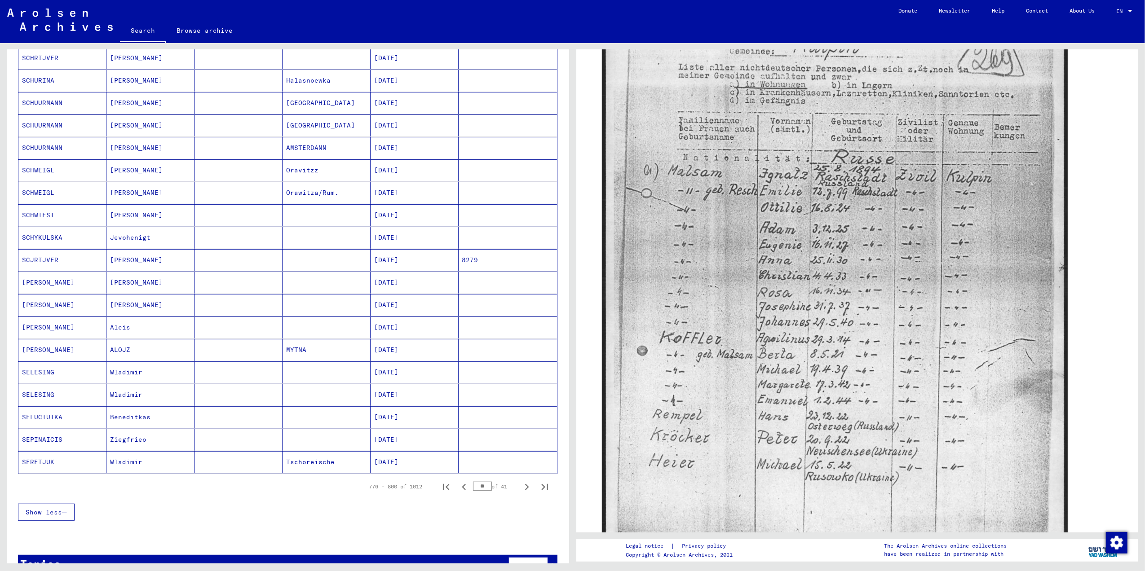
scroll to position [327, 0]
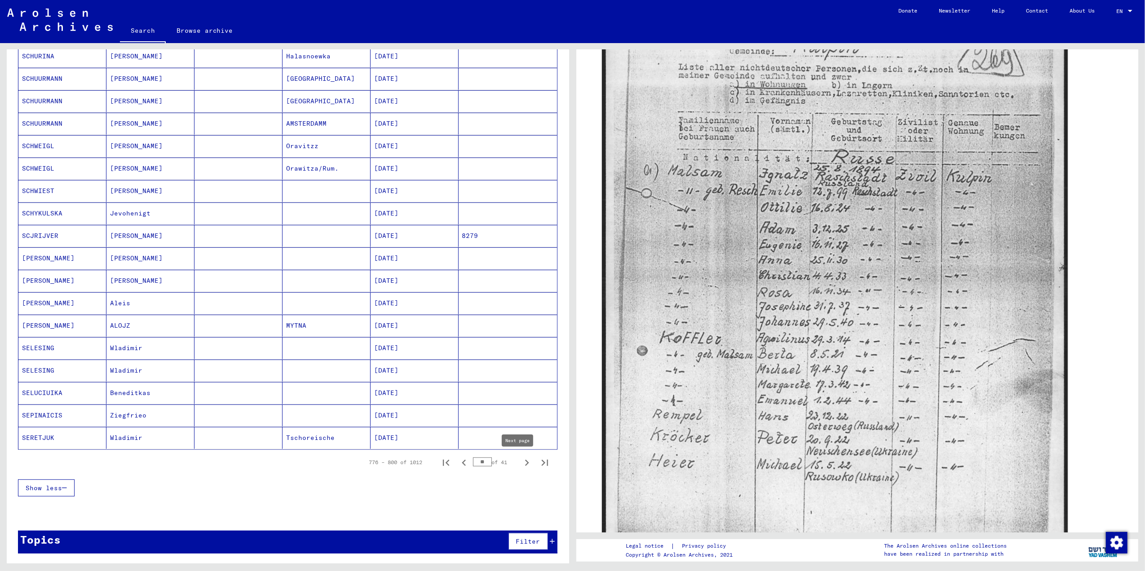
click at [520, 461] on icon "Next page" at bounding box center [526, 463] width 13 height 13
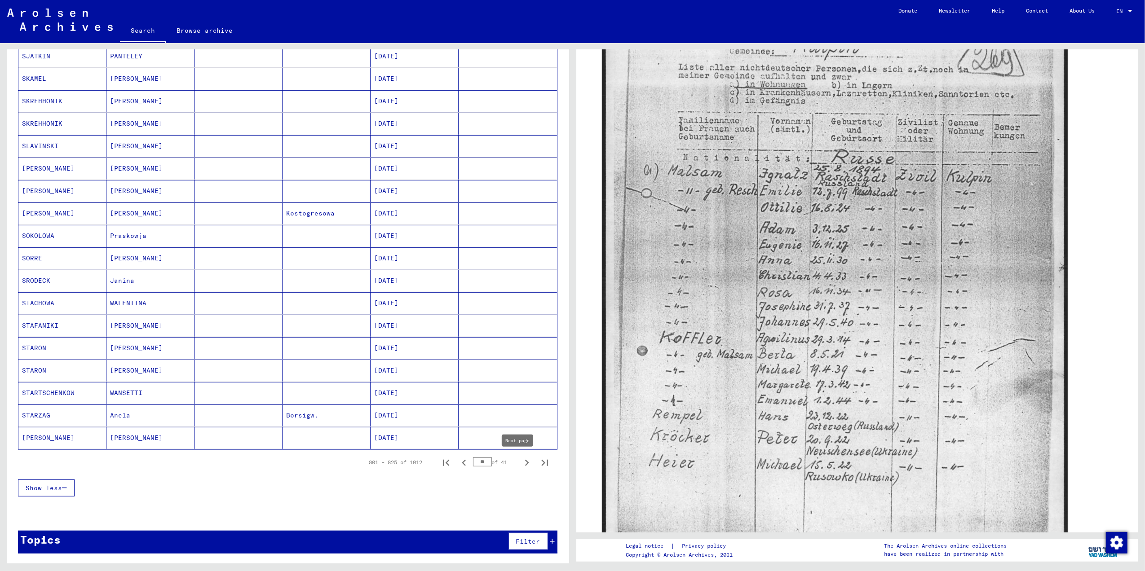
click at [520, 466] on icon "Next page" at bounding box center [526, 463] width 13 height 13
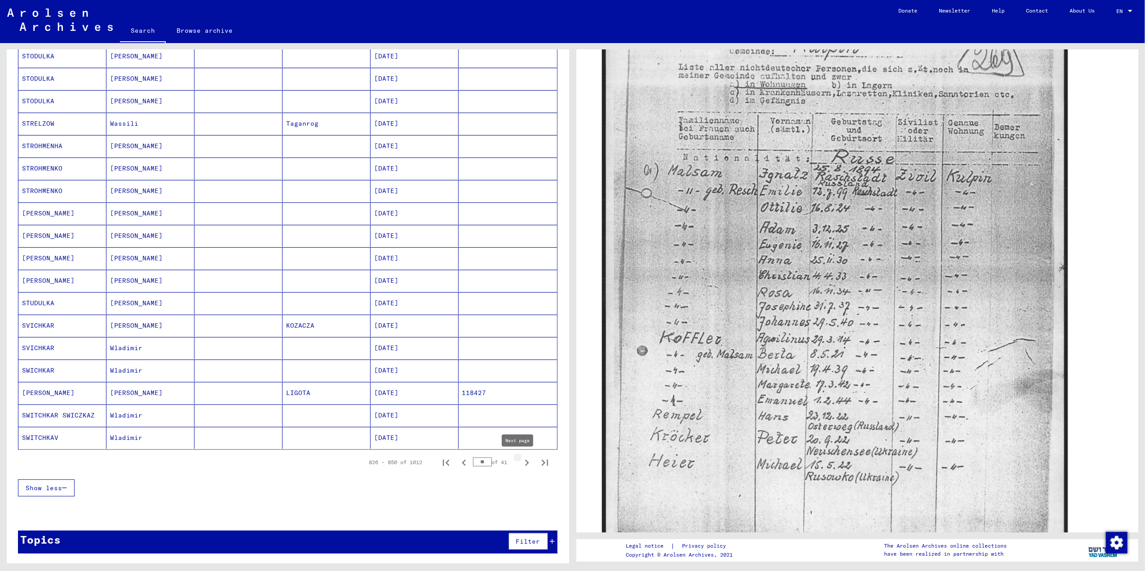
click at [520, 461] on icon "Next page" at bounding box center [526, 463] width 13 height 13
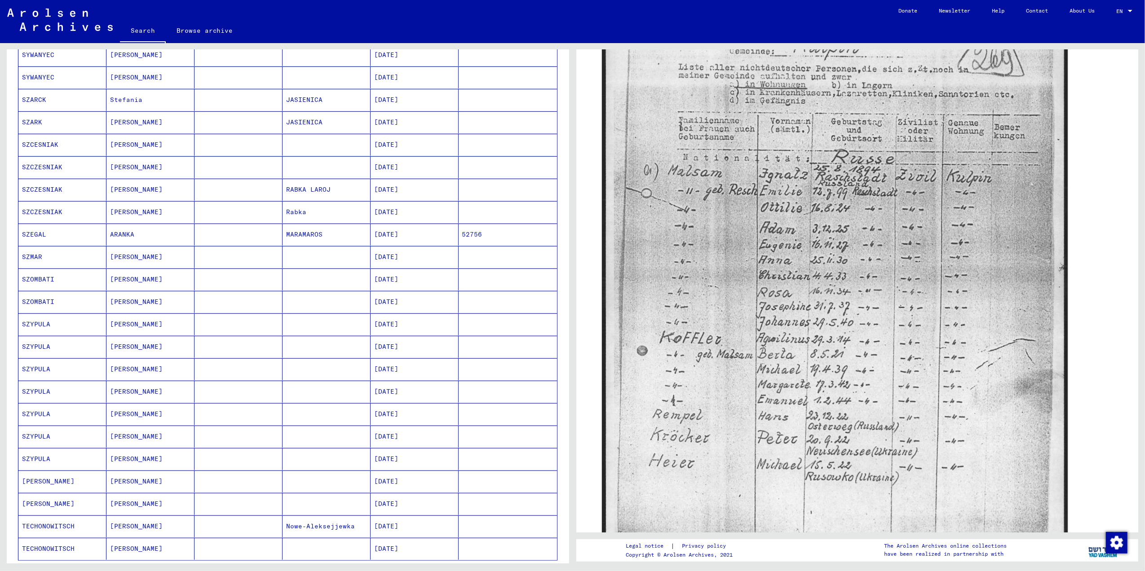
scroll to position [267, 0]
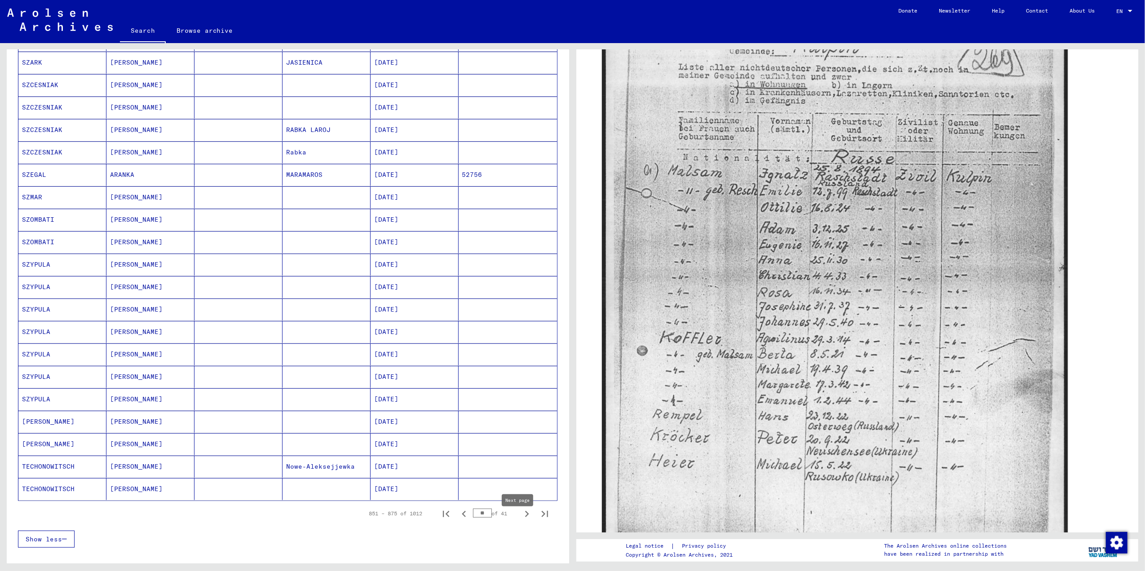
click at [520, 520] on icon "Next page" at bounding box center [526, 514] width 13 height 13
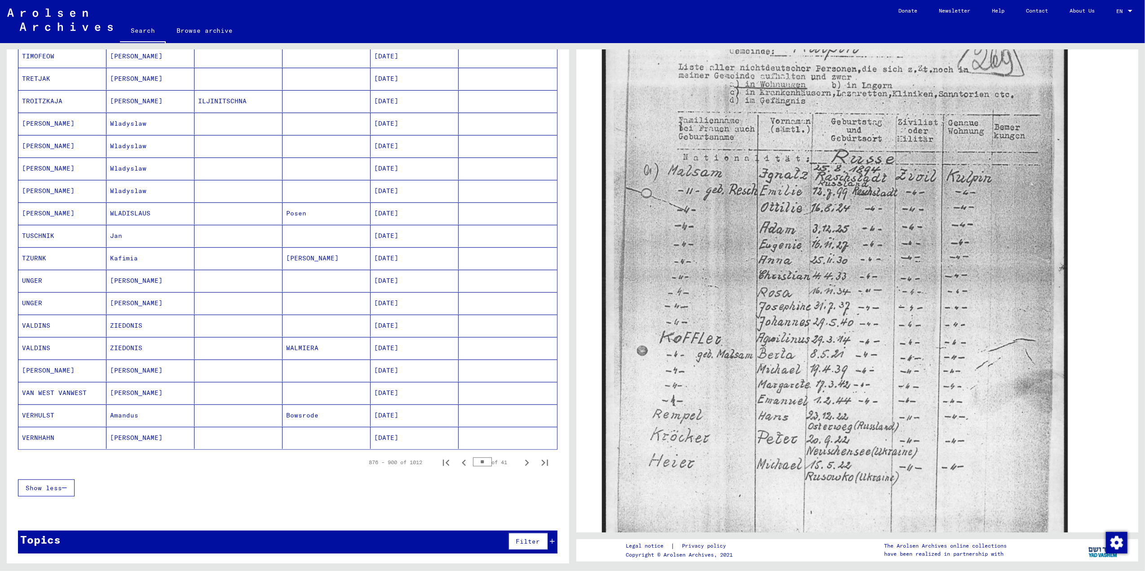
scroll to position [327, 0]
click at [520, 463] on icon "Next page" at bounding box center [526, 463] width 13 height 13
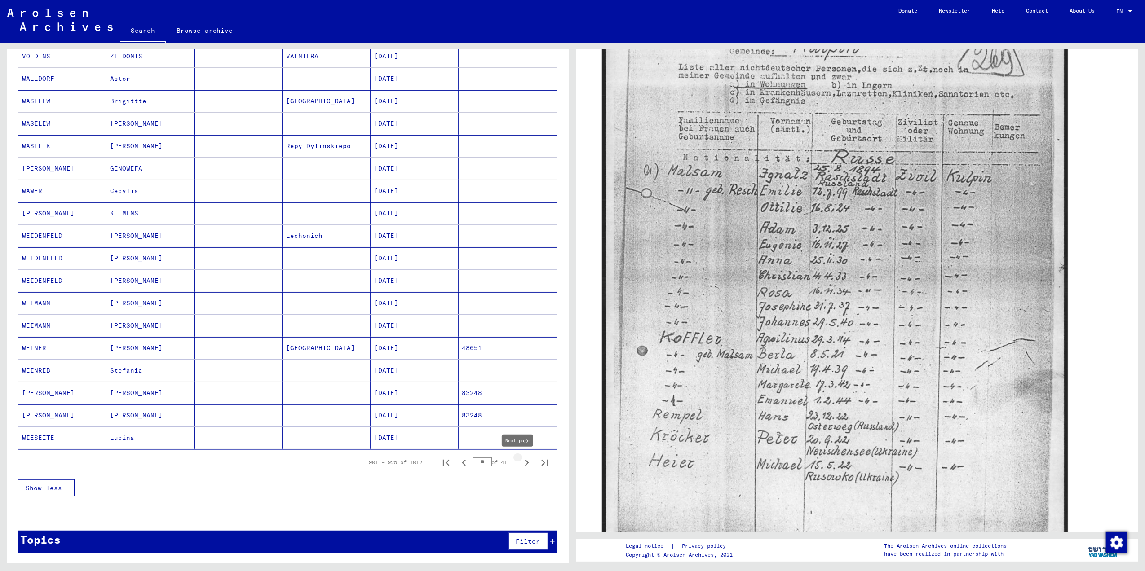
click at [520, 463] on icon "Next page" at bounding box center [526, 463] width 13 height 13
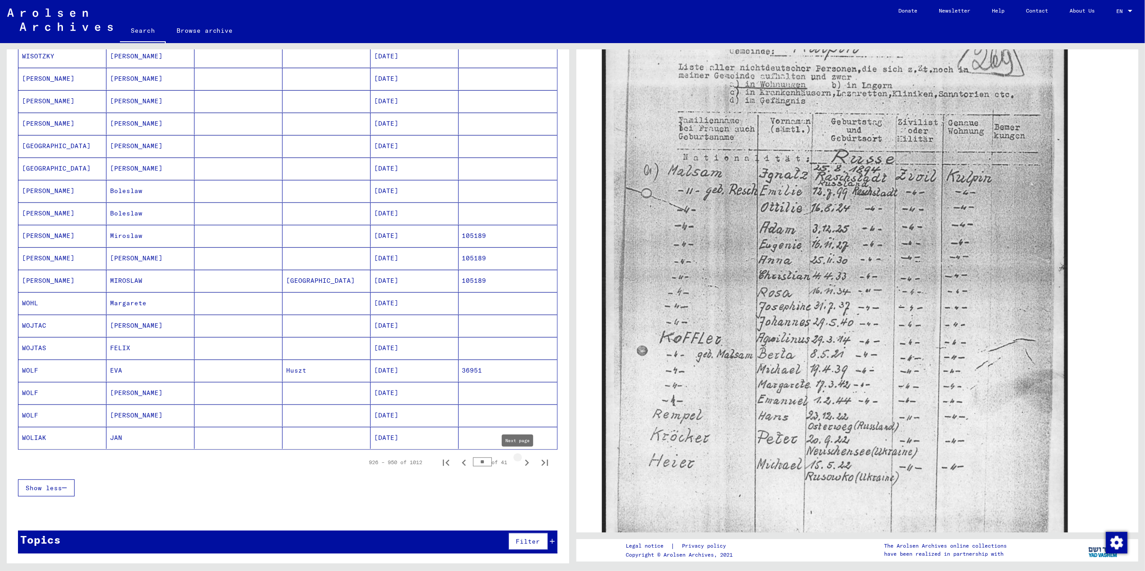
click at [525, 462] on icon "Next page" at bounding box center [527, 463] width 4 height 6
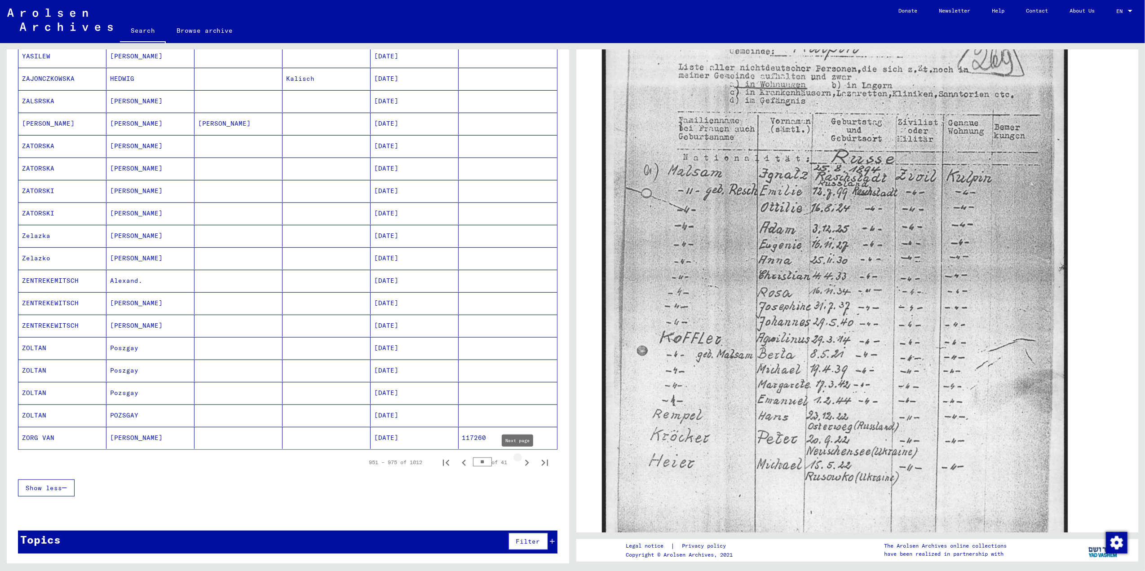
click at [520, 465] on icon "Next page" at bounding box center [526, 463] width 13 height 13
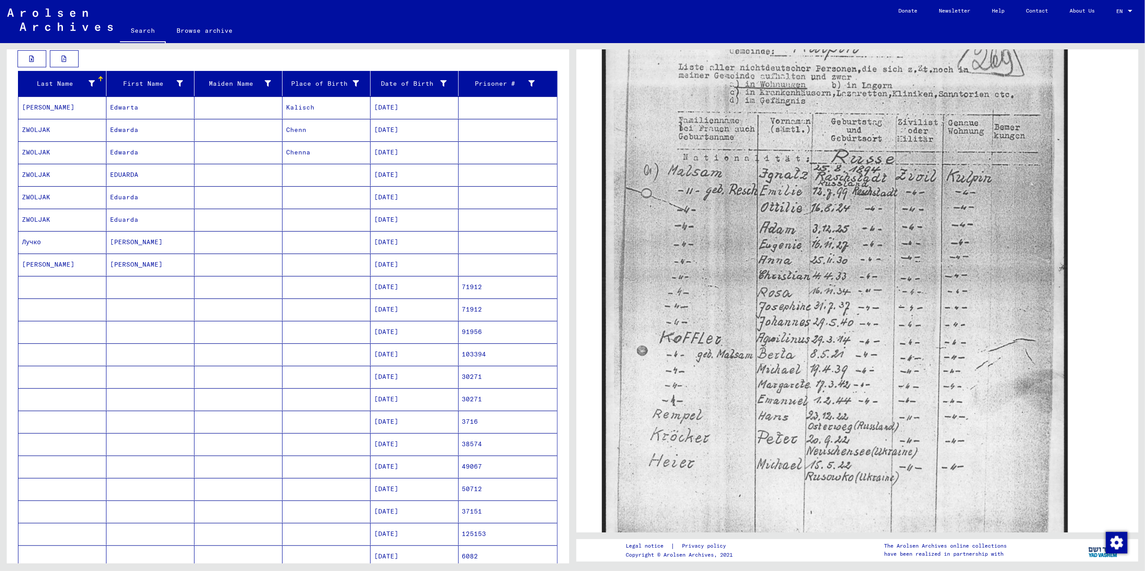
scroll to position [119, 0]
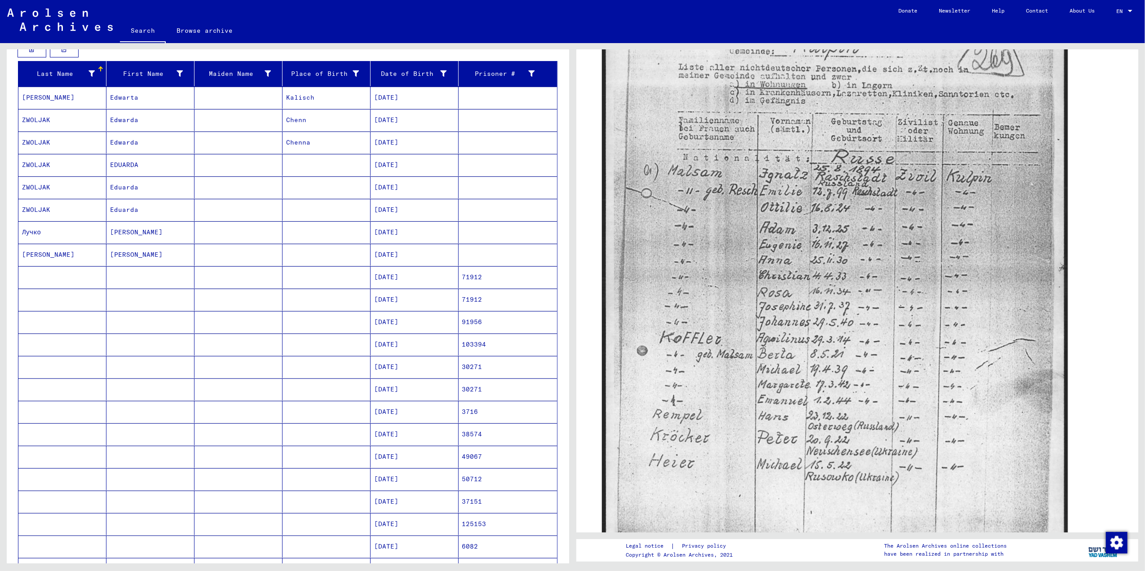
click at [464, 282] on mat-cell "71912" at bounding box center [508, 277] width 98 height 22
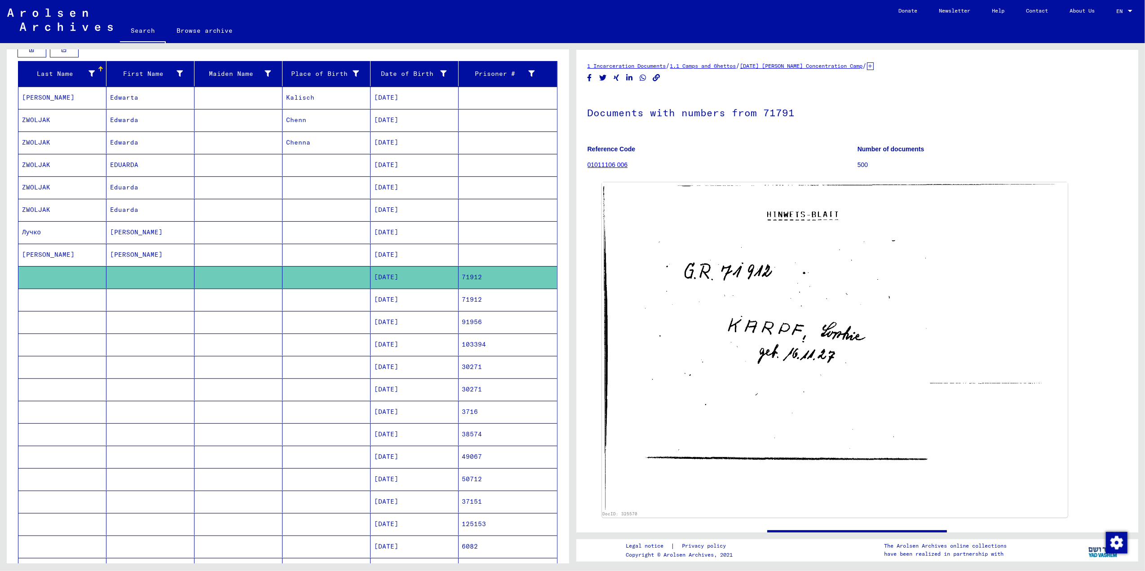
click at [464, 302] on mat-cell "71912" at bounding box center [508, 300] width 98 height 22
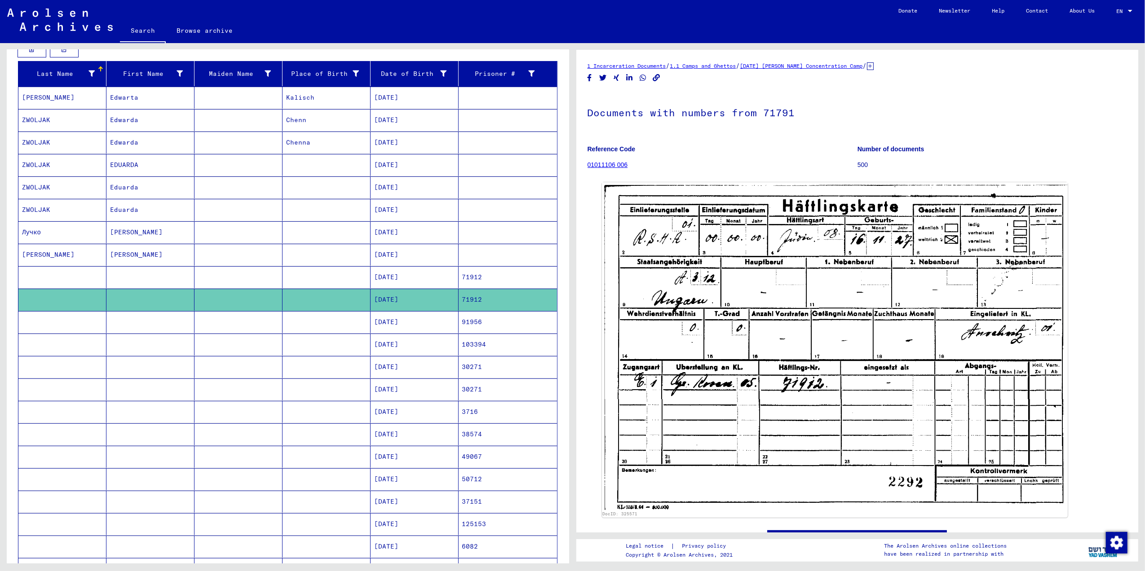
click at [466, 327] on mat-cell "91956" at bounding box center [508, 322] width 98 height 22
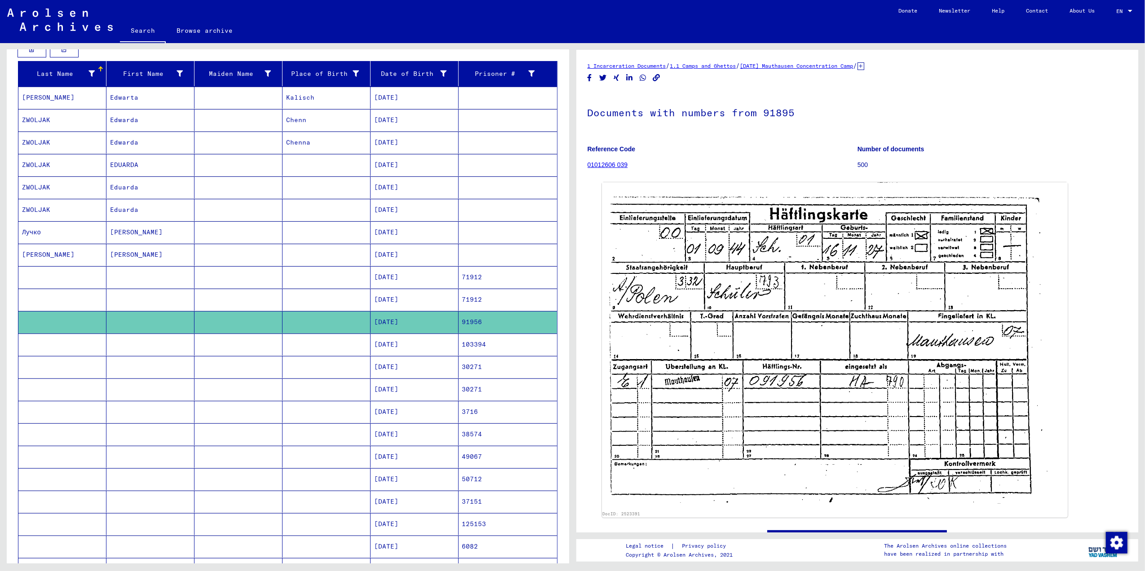
click at [408, 345] on mat-cell "[DATE]" at bounding box center [415, 345] width 88 height 22
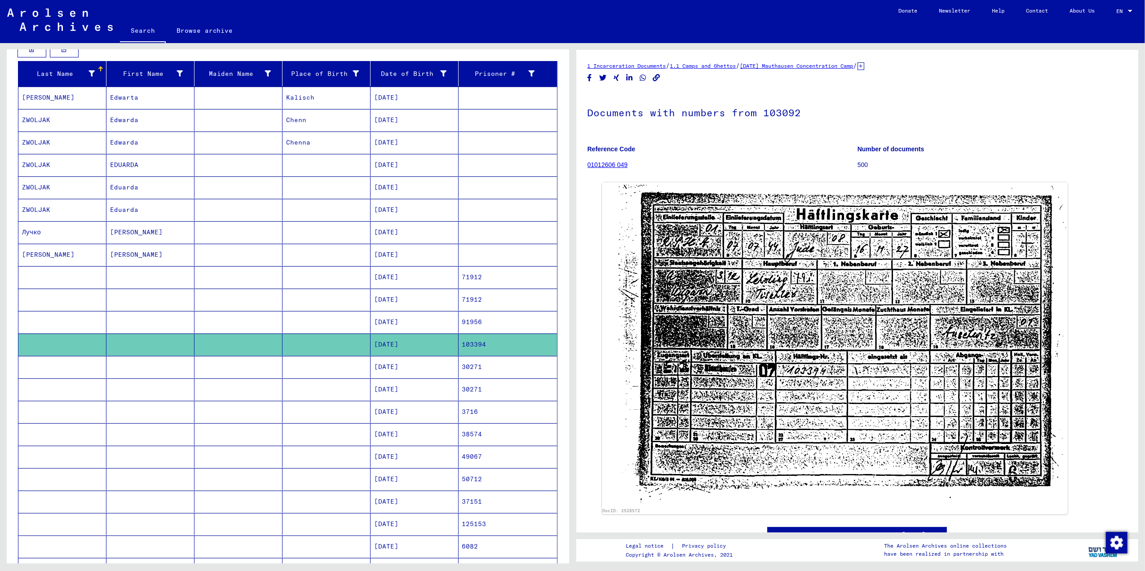
click at [406, 374] on mat-cell "[DATE]" at bounding box center [415, 367] width 88 height 22
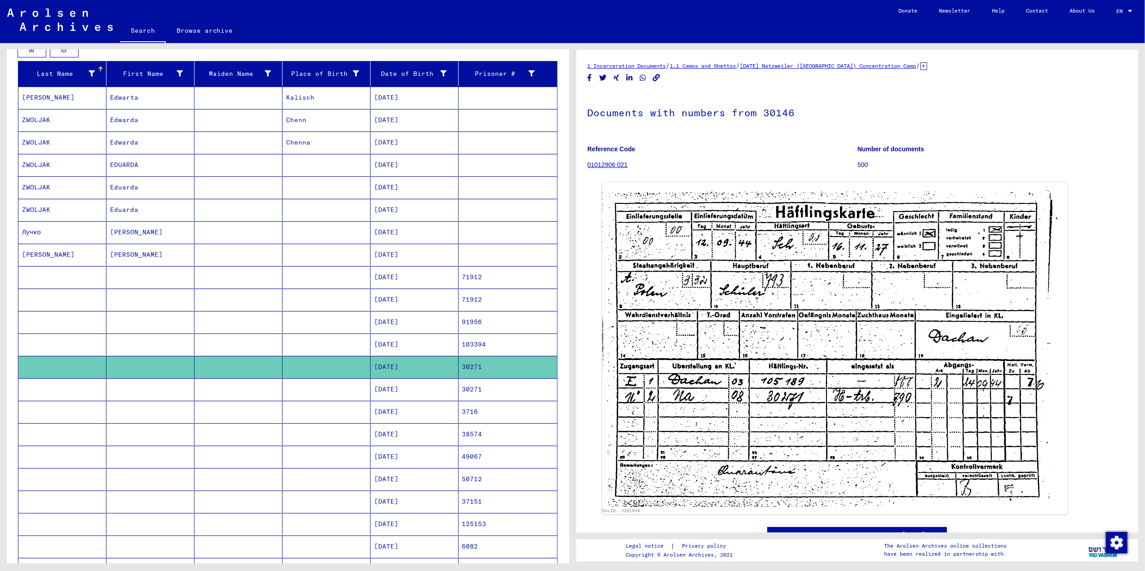
click at [404, 394] on mat-cell "[DATE]" at bounding box center [415, 390] width 88 height 22
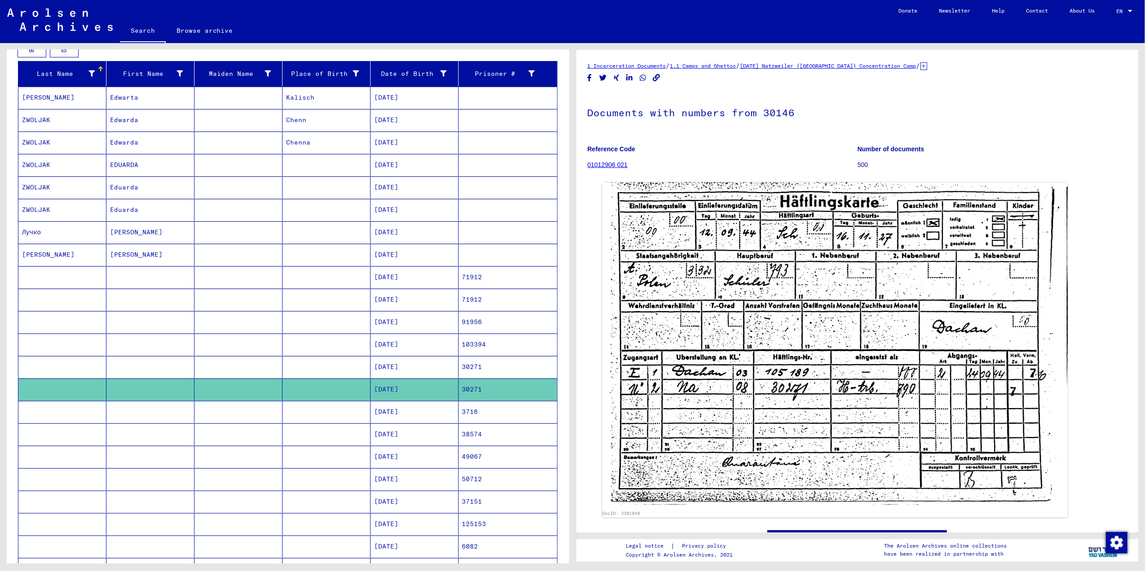
click at [397, 419] on mat-cell "[DATE]" at bounding box center [415, 412] width 88 height 22
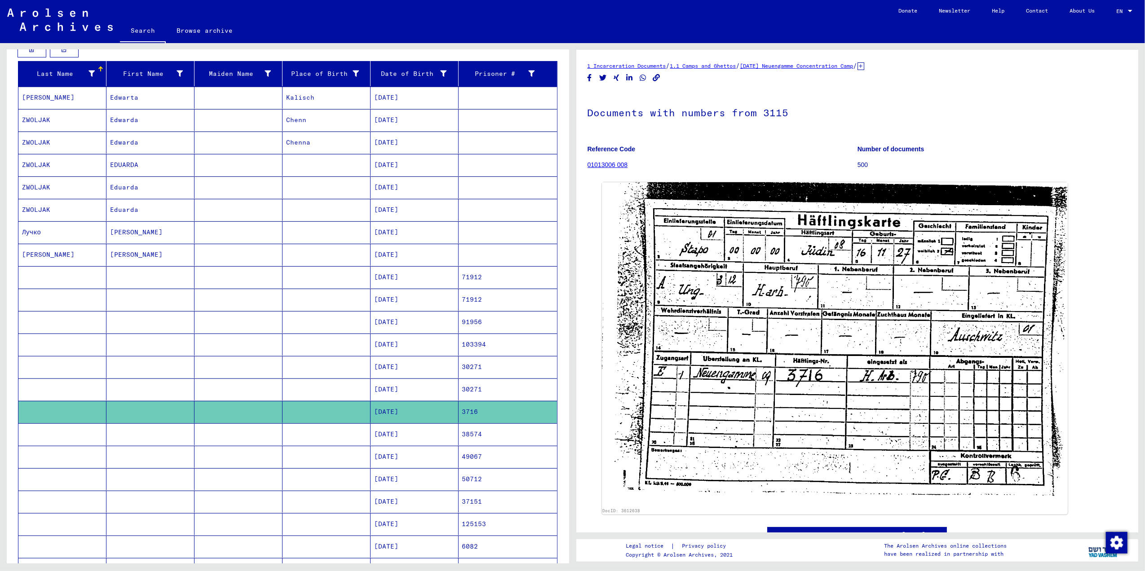
click at [413, 442] on mat-cell "[DATE]" at bounding box center [415, 434] width 88 height 22
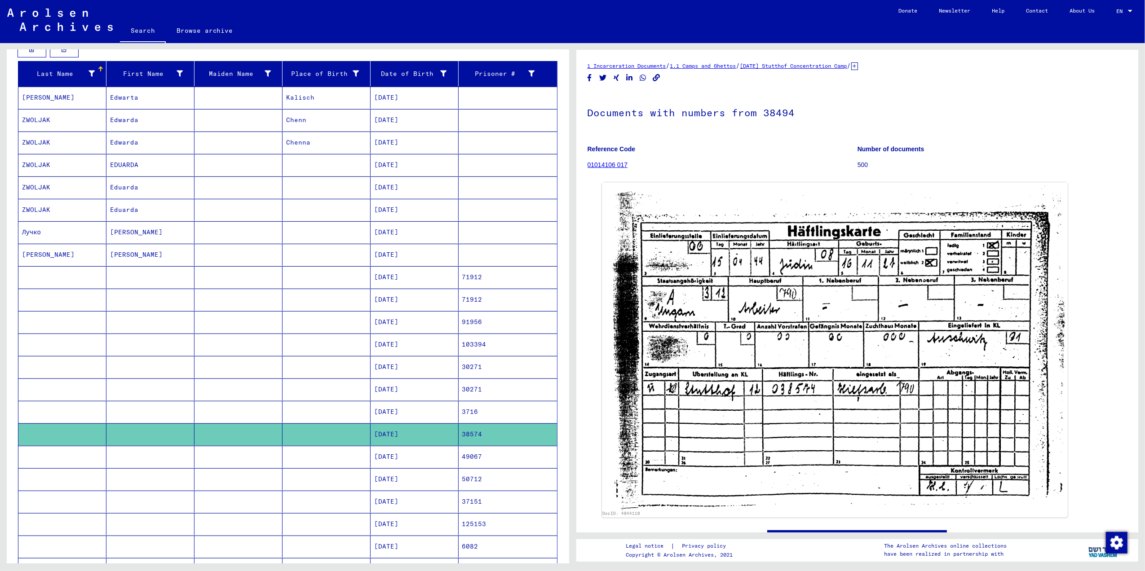
click at [389, 462] on mat-cell "[DATE]" at bounding box center [415, 457] width 88 height 22
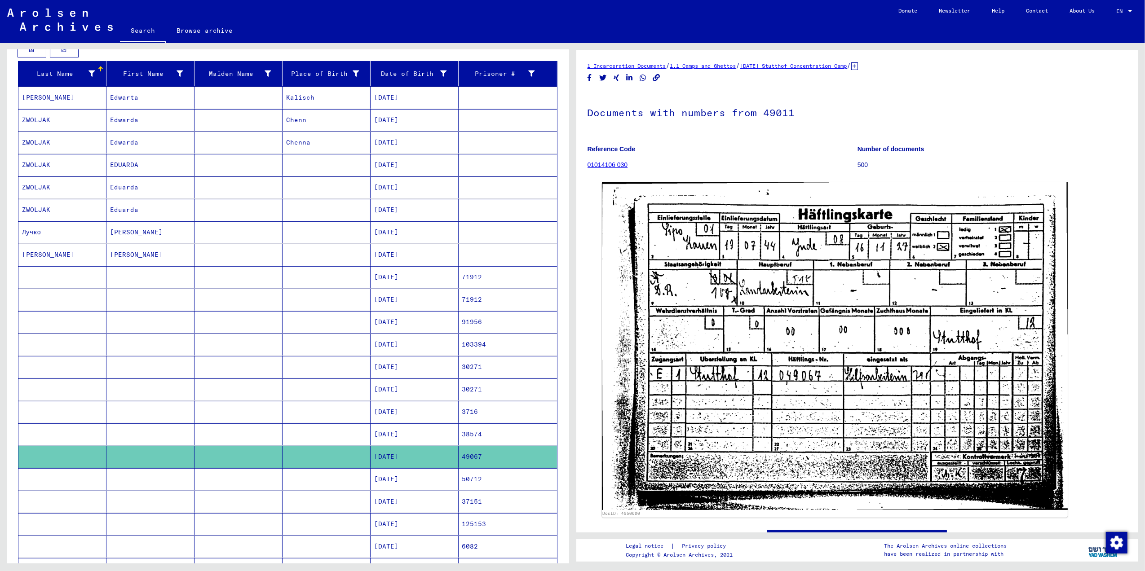
click at [384, 483] on mat-cell "[DATE]" at bounding box center [415, 479] width 88 height 22
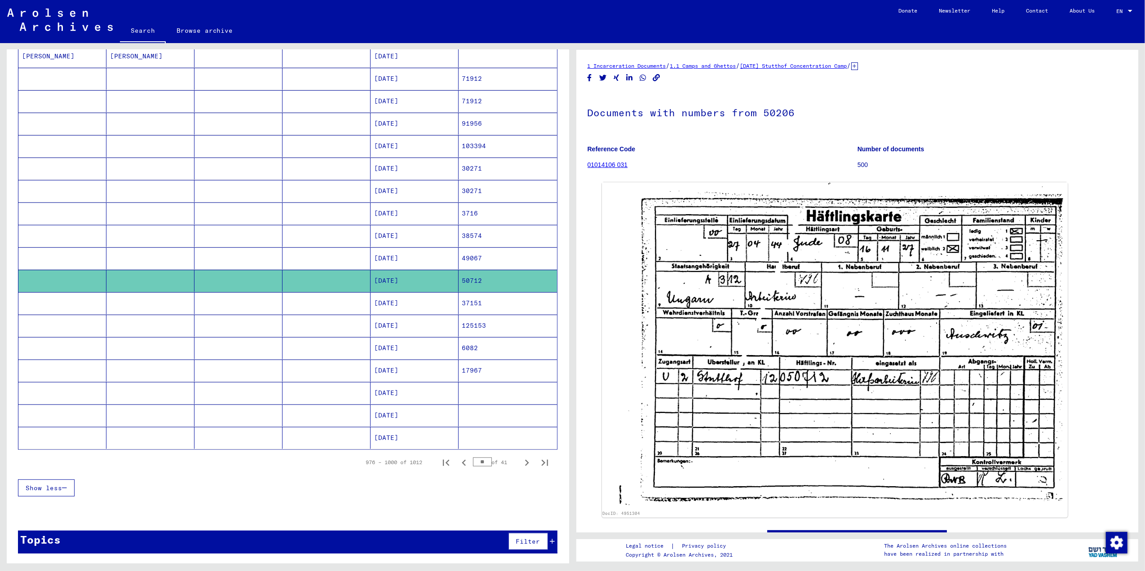
scroll to position [327, 0]
click at [404, 298] on mat-cell "[DATE]" at bounding box center [415, 303] width 88 height 22
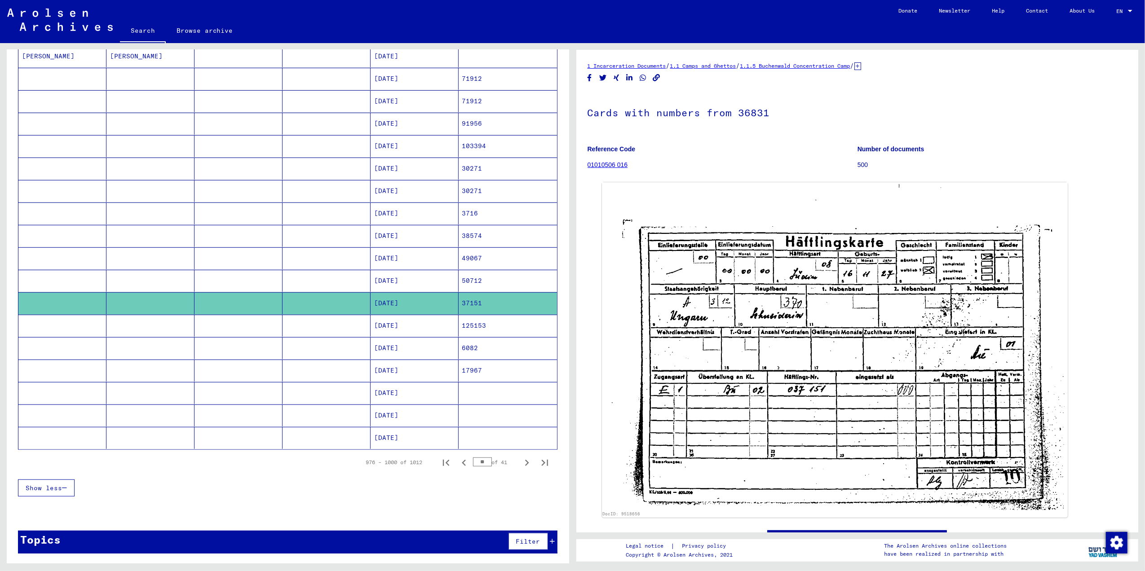
click at [396, 322] on mat-cell "[DATE]" at bounding box center [415, 326] width 88 height 22
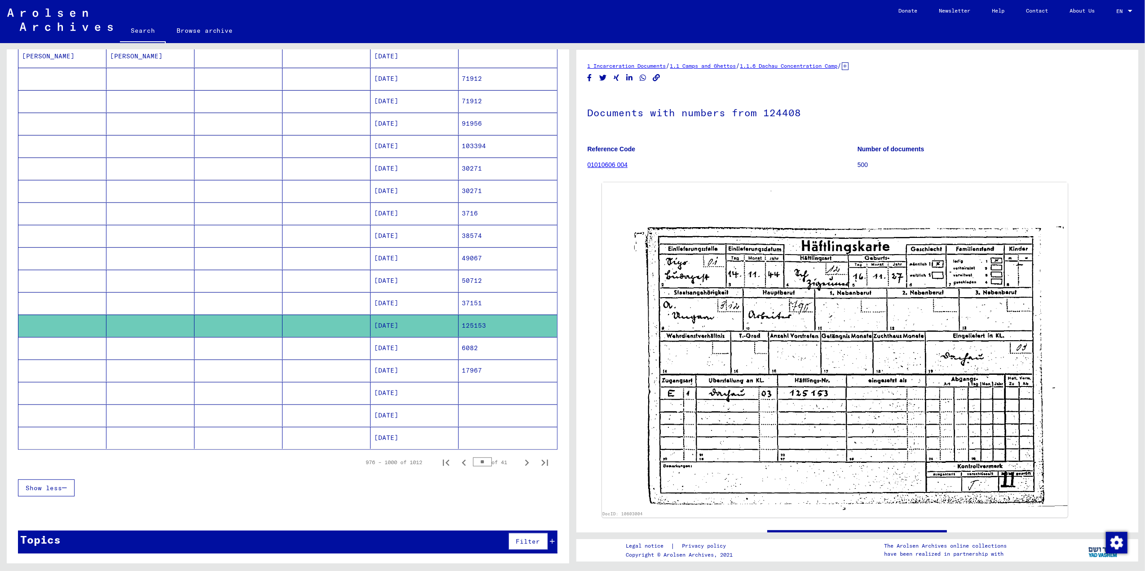
click at [385, 353] on mat-cell "[DATE]" at bounding box center [415, 348] width 88 height 22
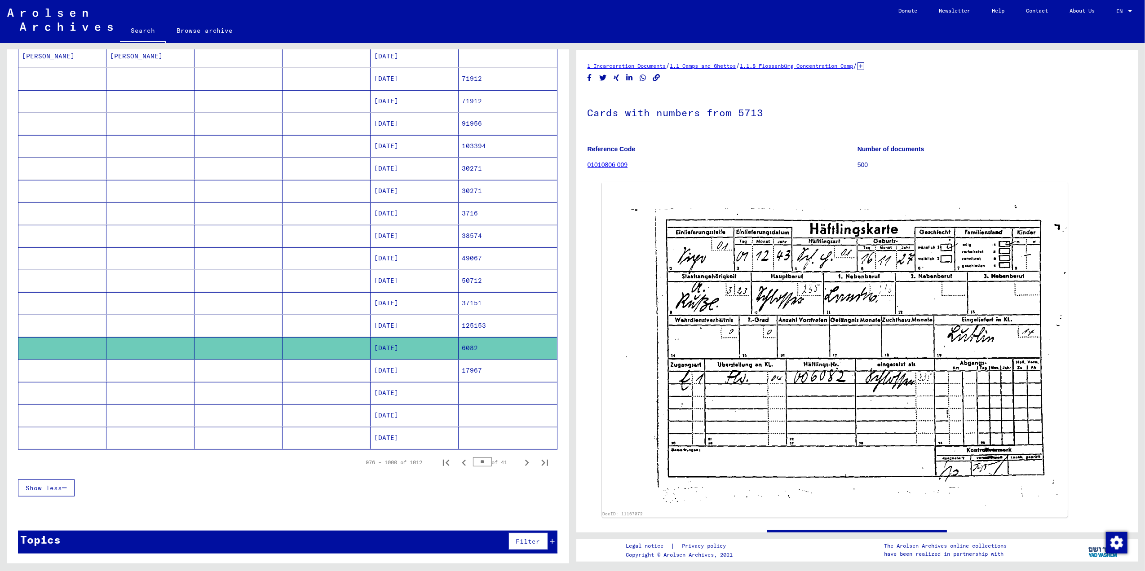
click at [394, 373] on mat-cell "[DATE]" at bounding box center [415, 371] width 88 height 22
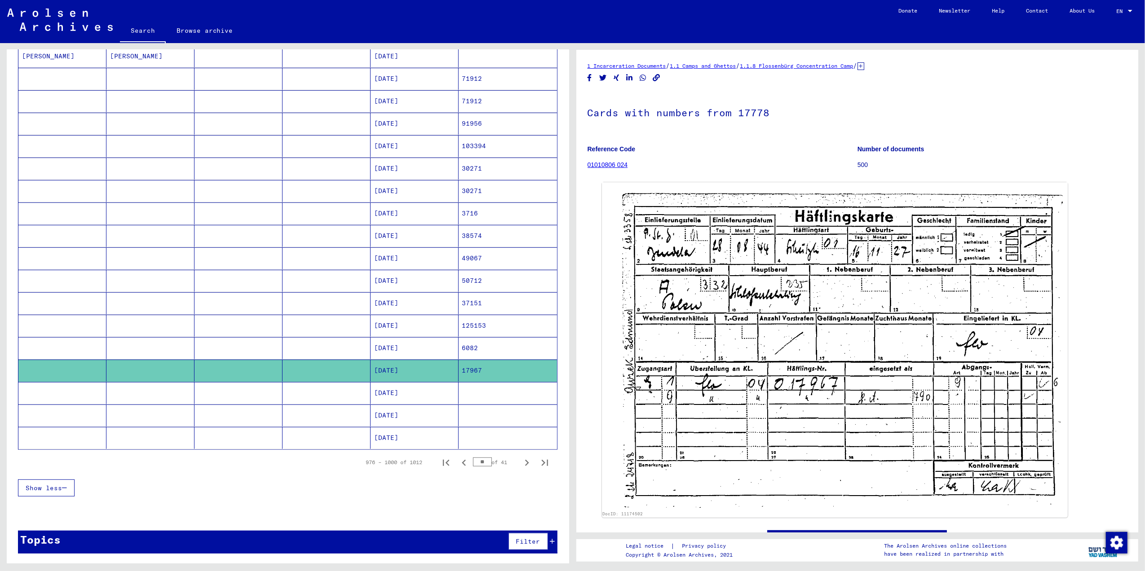
click at [393, 390] on mat-cell "[DATE]" at bounding box center [415, 393] width 88 height 22
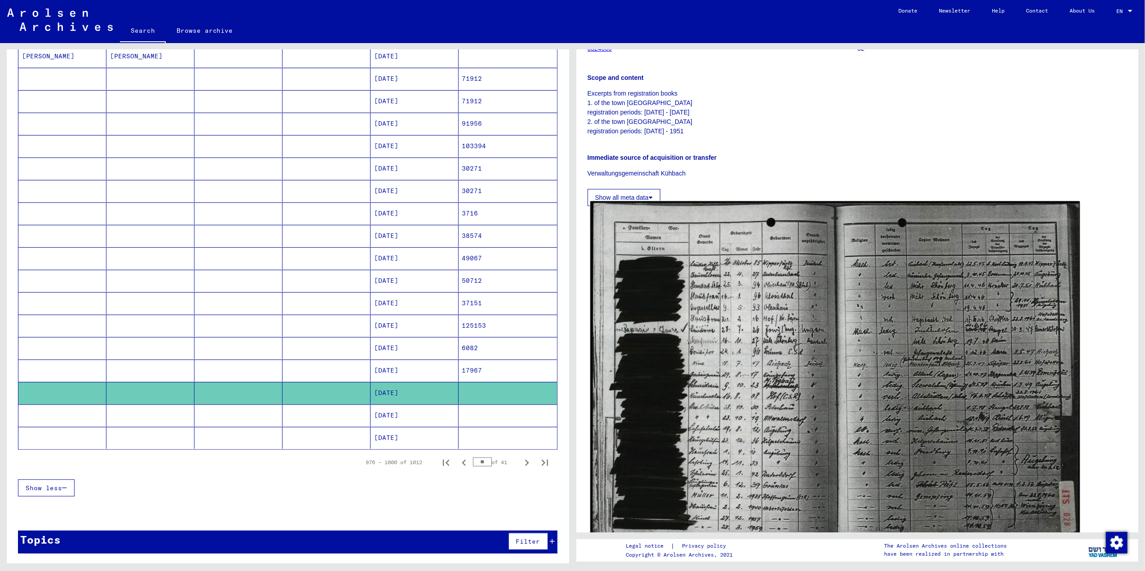
scroll to position [180, 0]
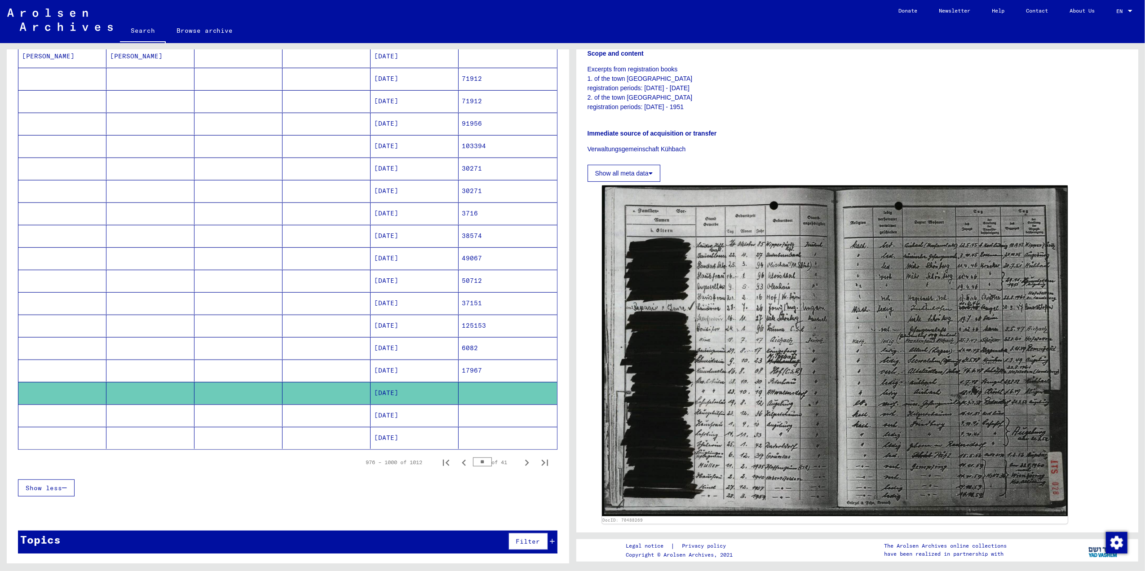
click at [392, 418] on mat-cell "[DATE]" at bounding box center [415, 416] width 88 height 22
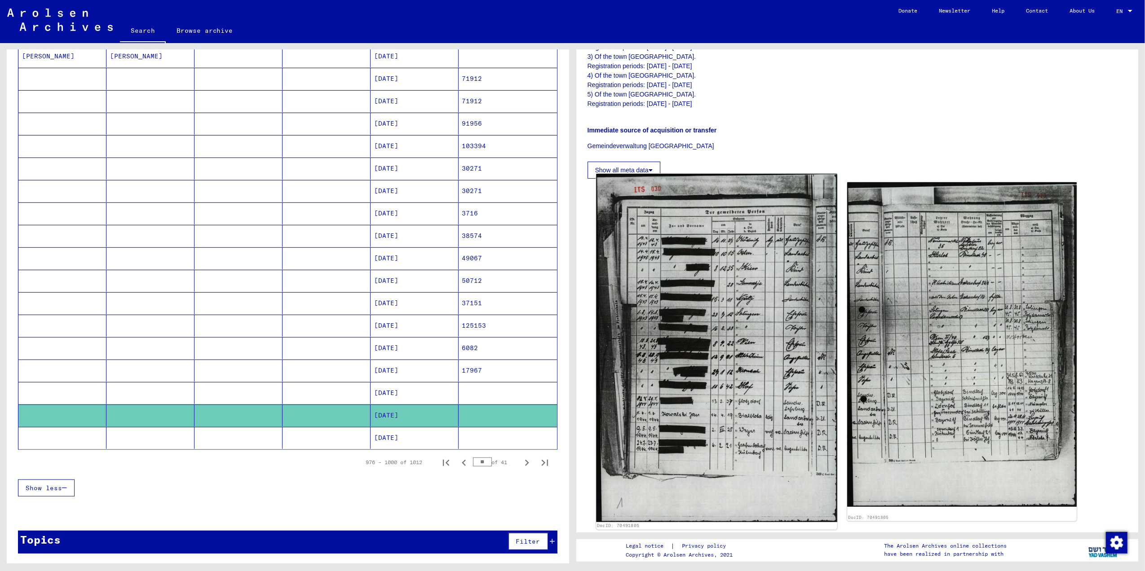
scroll to position [239, 0]
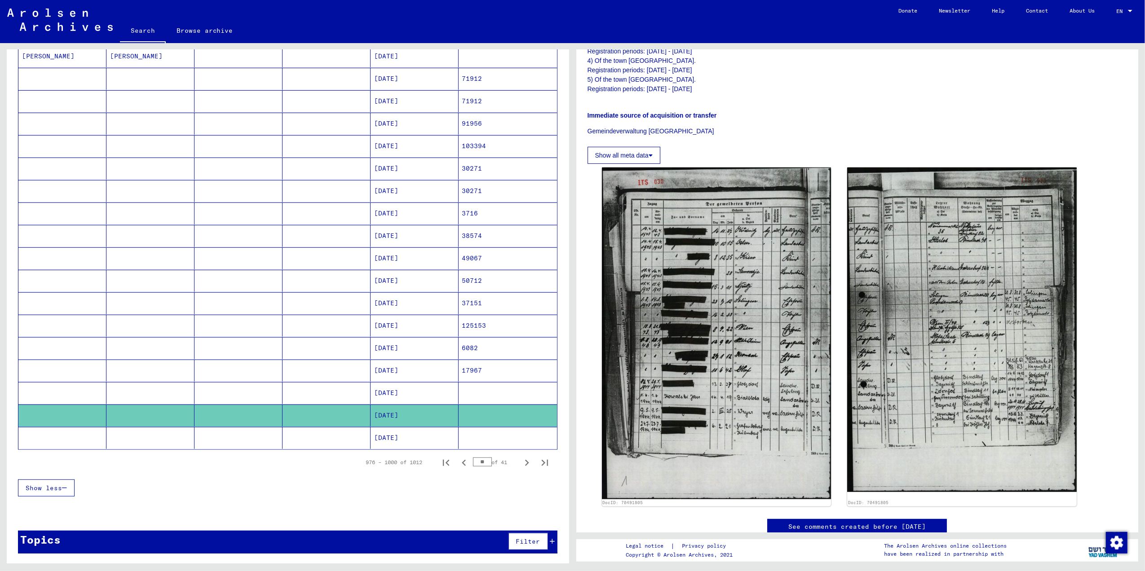
click at [408, 432] on mat-cell "[DATE]" at bounding box center [415, 438] width 88 height 22
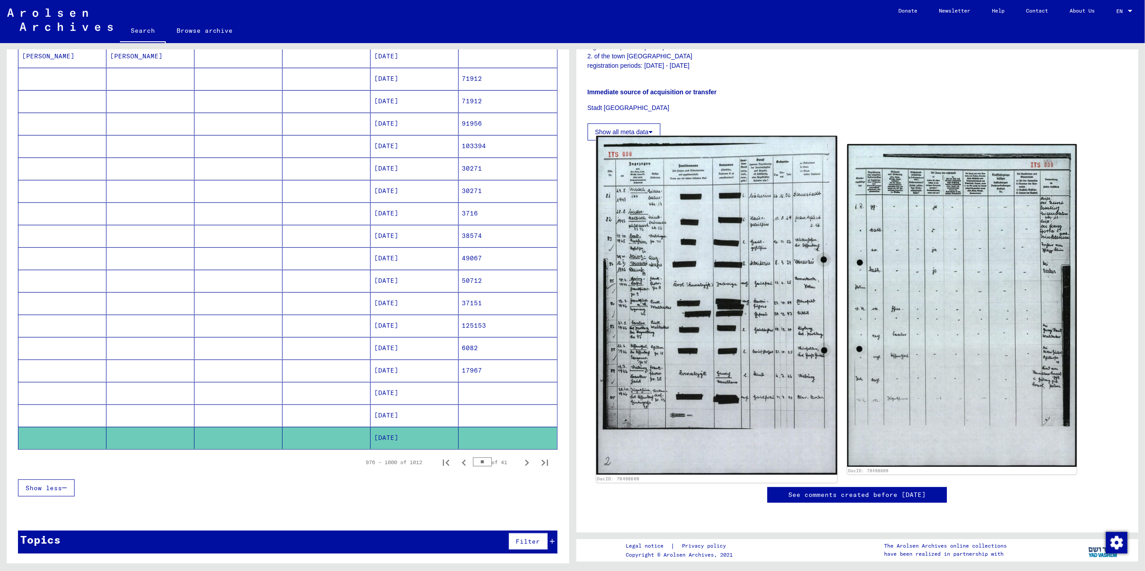
scroll to position [239, 0]
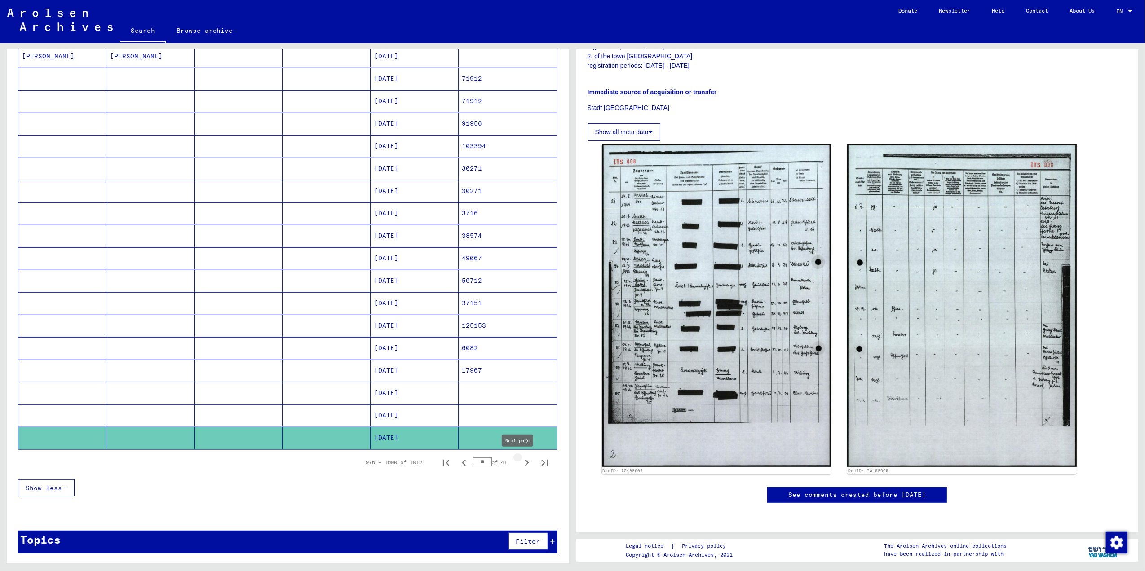
click at [520, 459] on icon "Next page" at bounding box center [526, 463] width 13 height 13
type input "**"
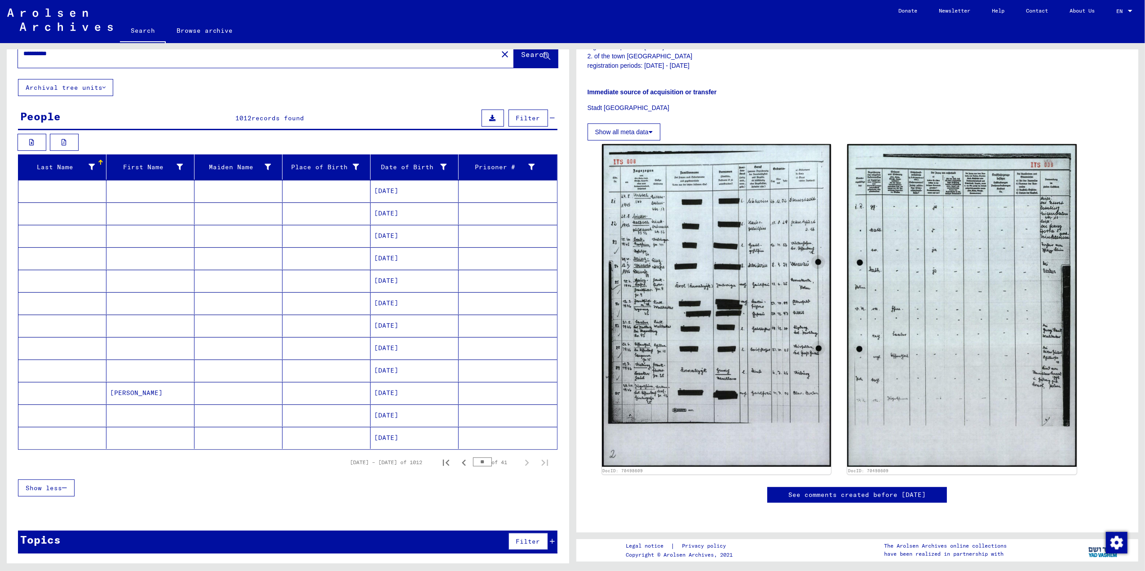
click at [401, 188] on mat-cell "[DATE]" at bounding box center [415, 191] width 88 height 22
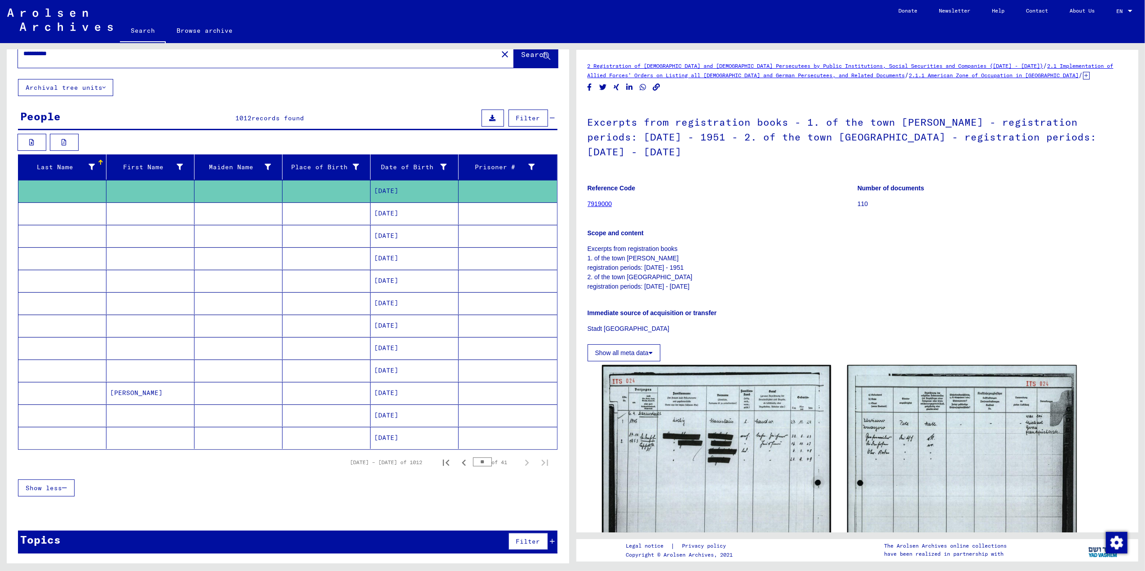
click at [382, 212] on mat-cell "[DATE]" at bounding box center [415, 214] width 88 height 22
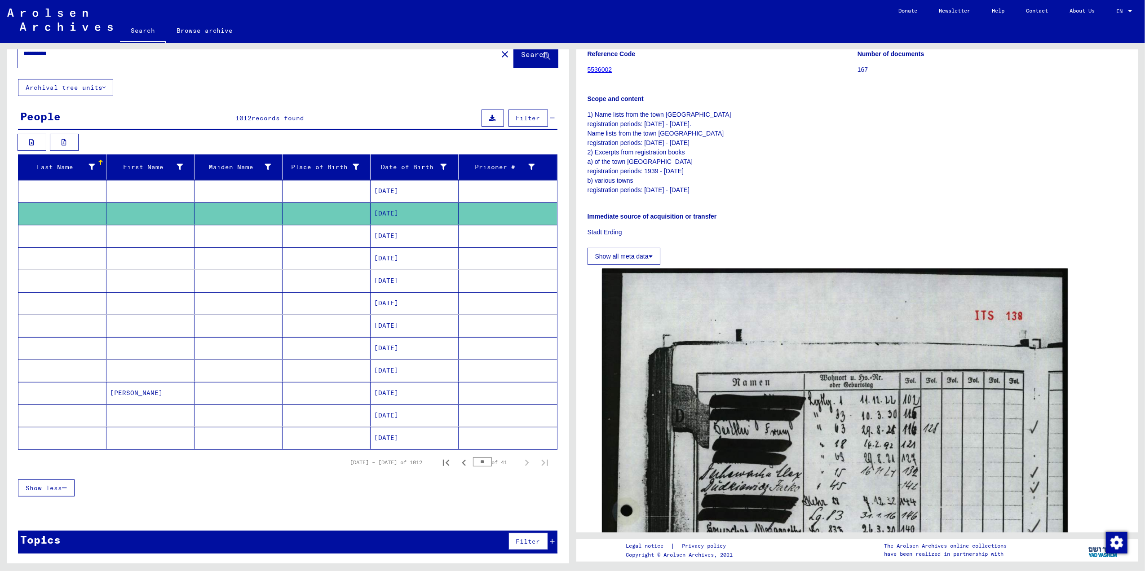
click at [394, 230] on mat-cell "[DATE]" at bounding box center [415, 236] width 88 height 22
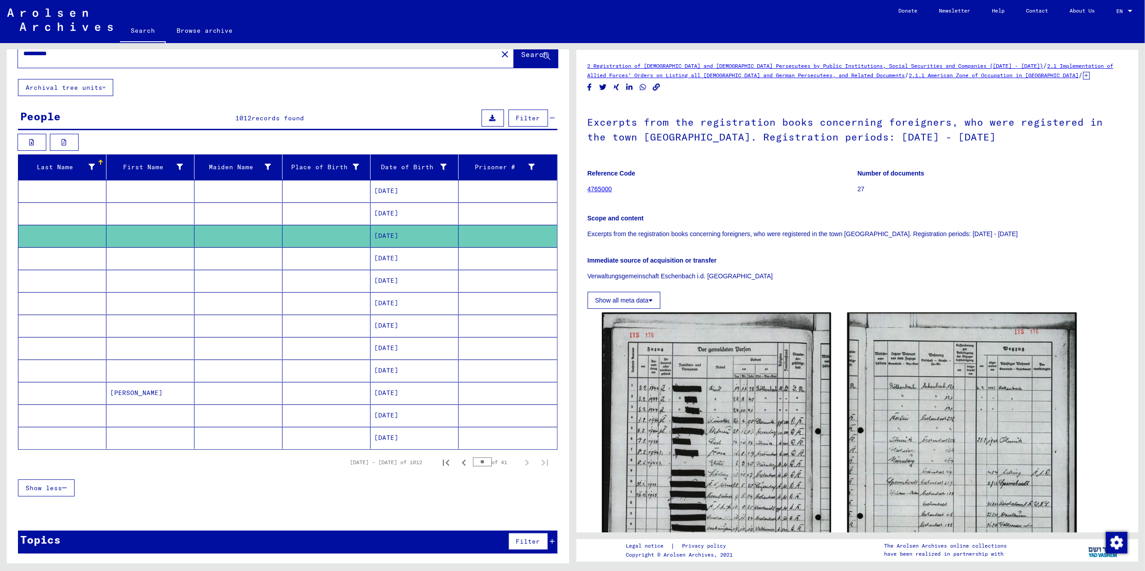
click at [396, 317] on mat-cell "[DATE]" at bounding box center [415, 326] width 88 height 22
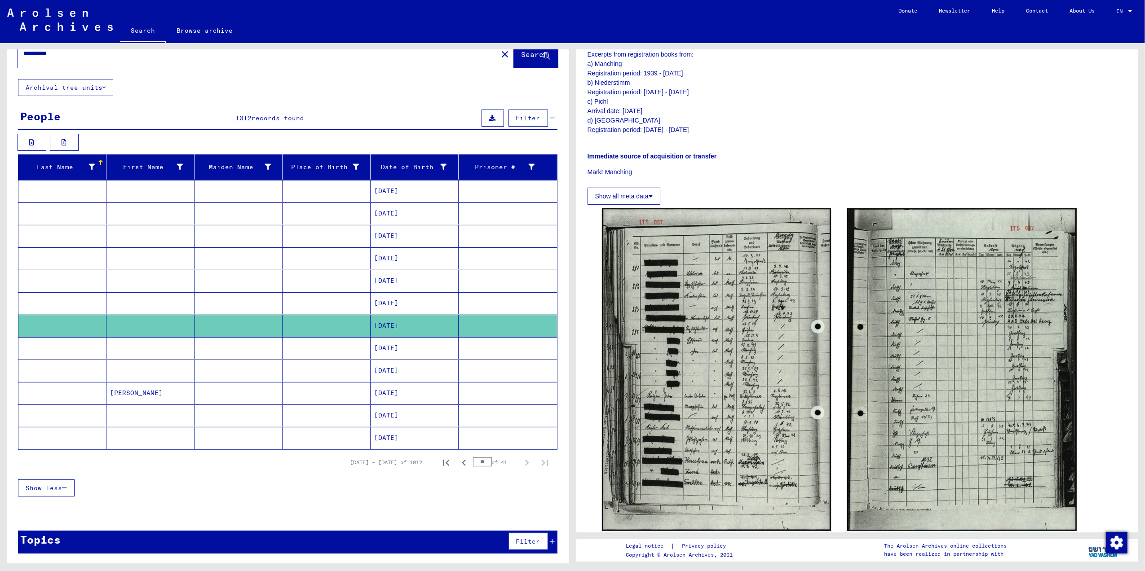
click at [403, 366] on mat-cell "[DATE]" at bounding box center [415, 371] width 88 height 22
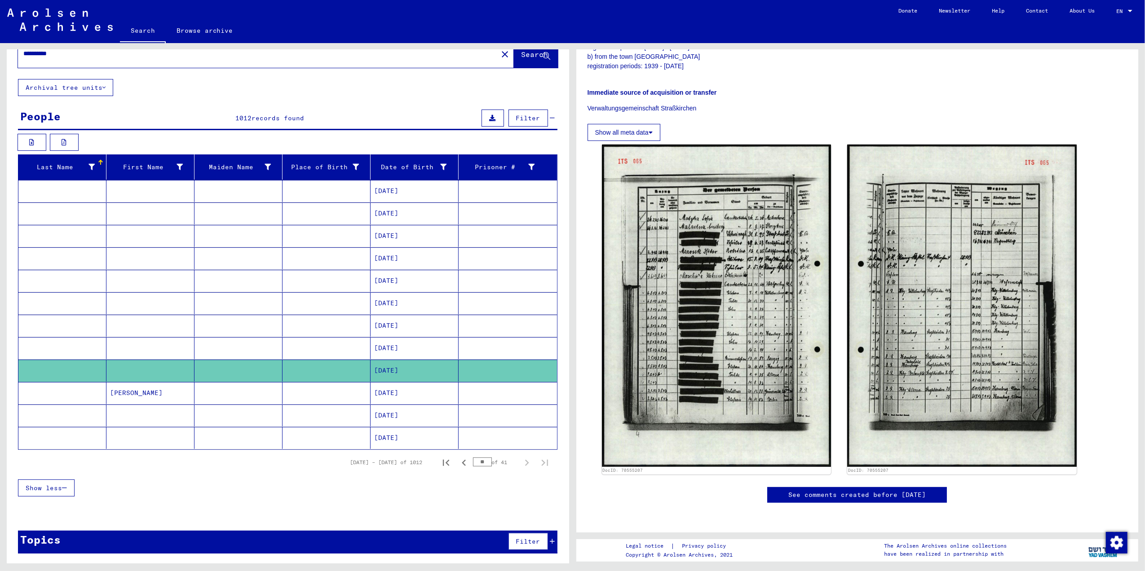
click at [388, 437] on mat-cell "[DATE]" at bounding box center [415, 438] width 88 height 22
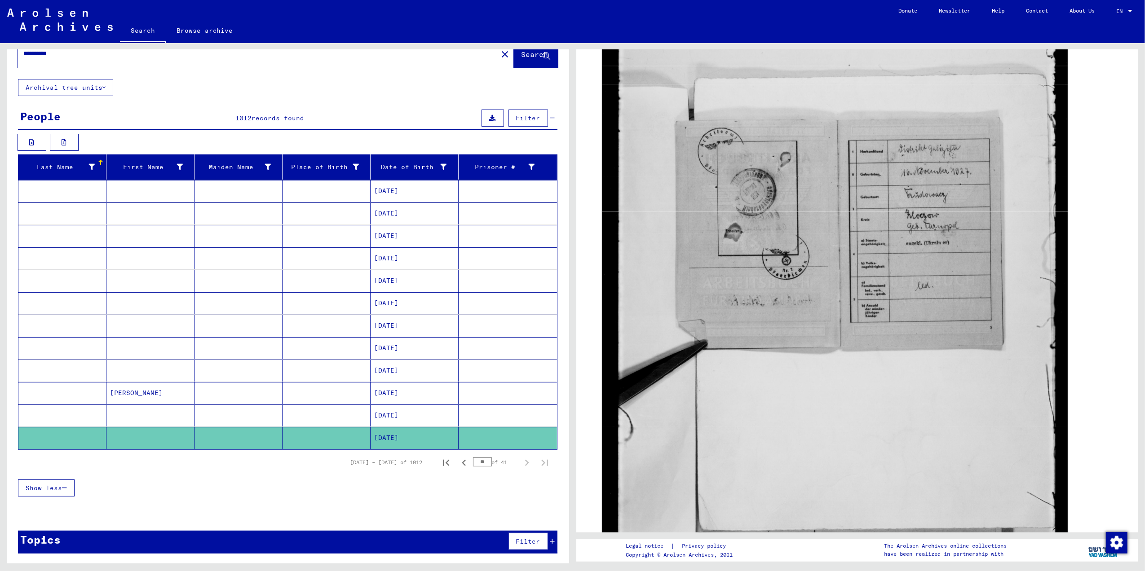
click at [384, 415] on mat-cell "[DATE]" at bounding box center [415, 416] width 88 height 22
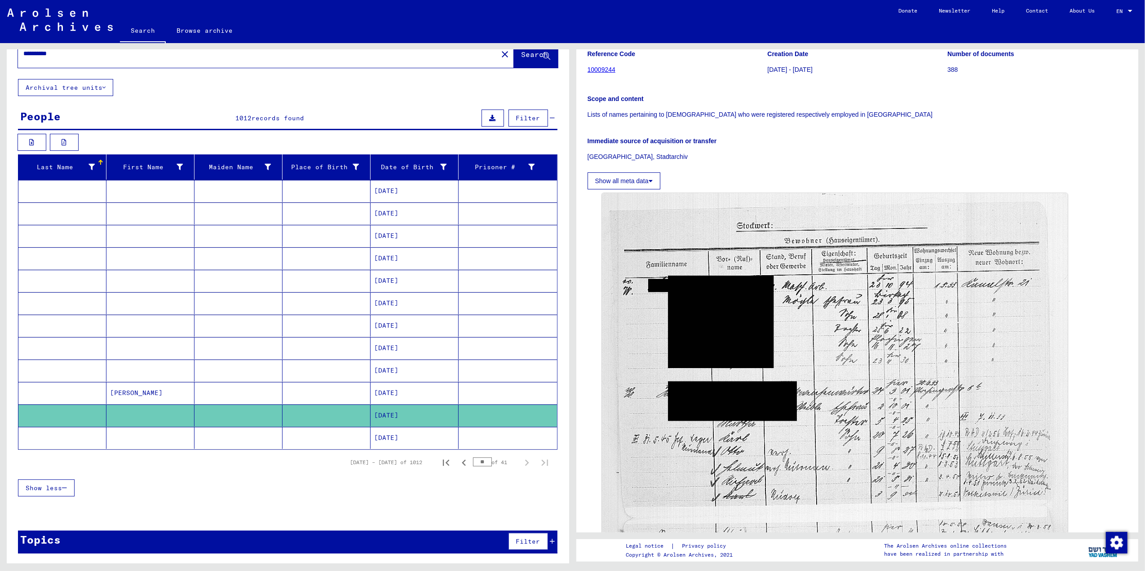
click at [410, 387] on mat-cell "[DATE]" at bounding box center [415, 393] width 88 height 22
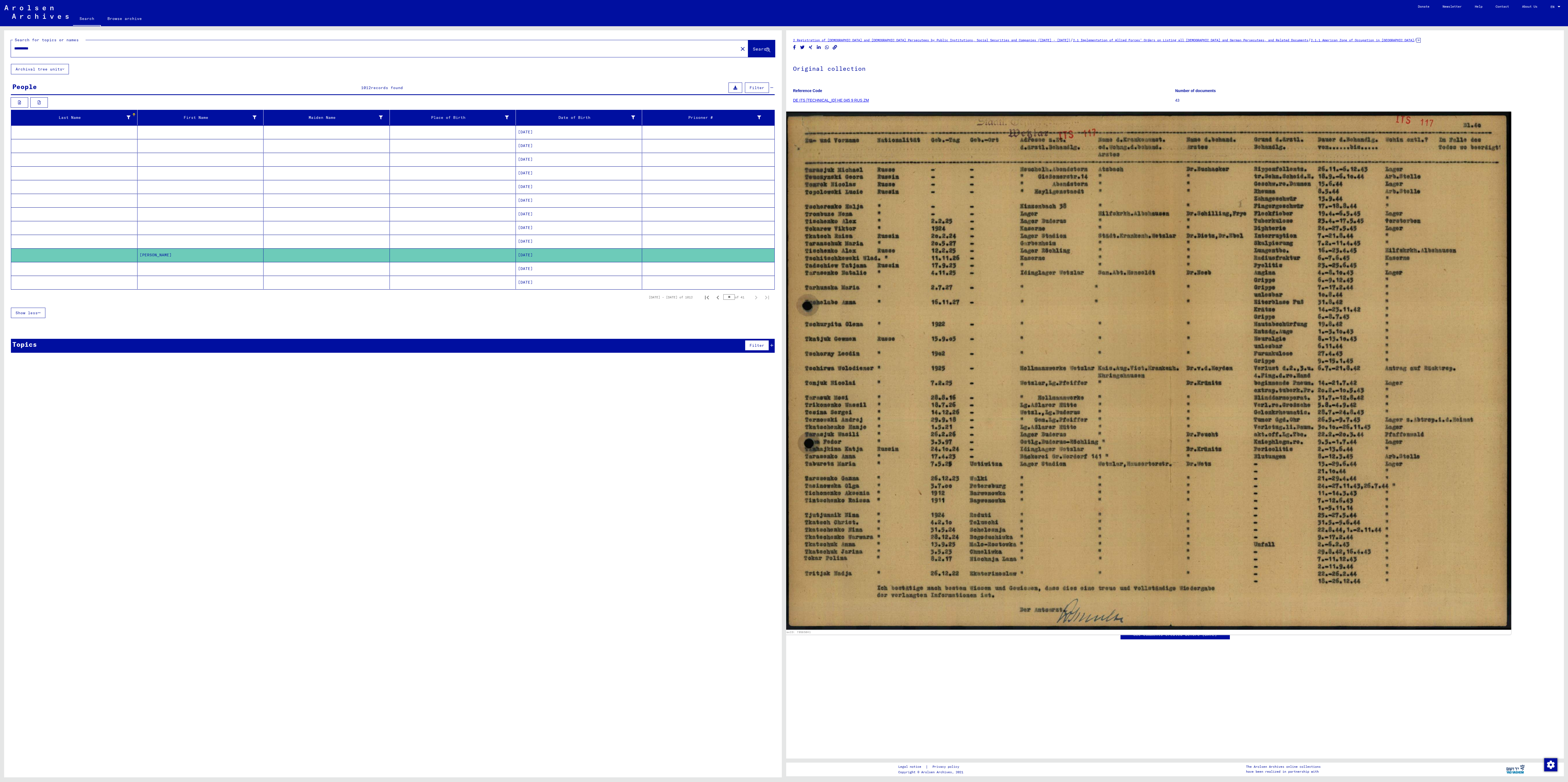
click at [696, 347] on img at bounding box center [1148, 371] width 727 height 518
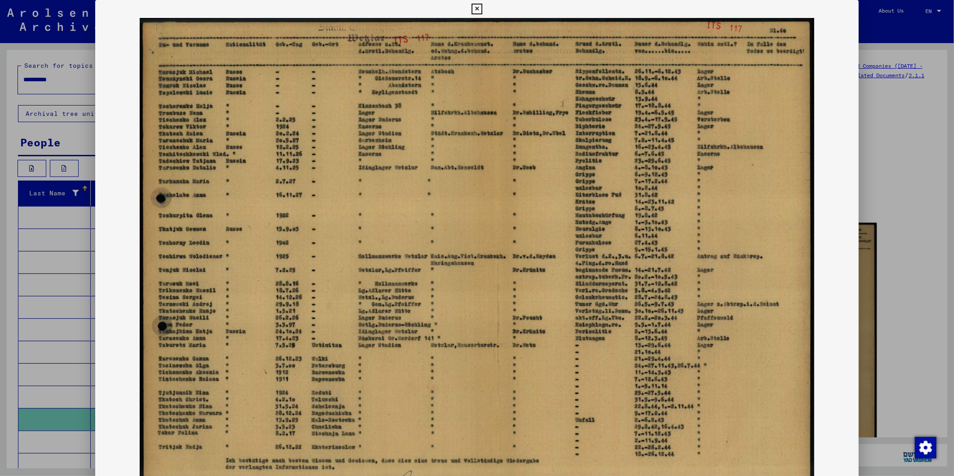
click at [478, 7] on icon at bounding box center [477, 9] width 10 height 11
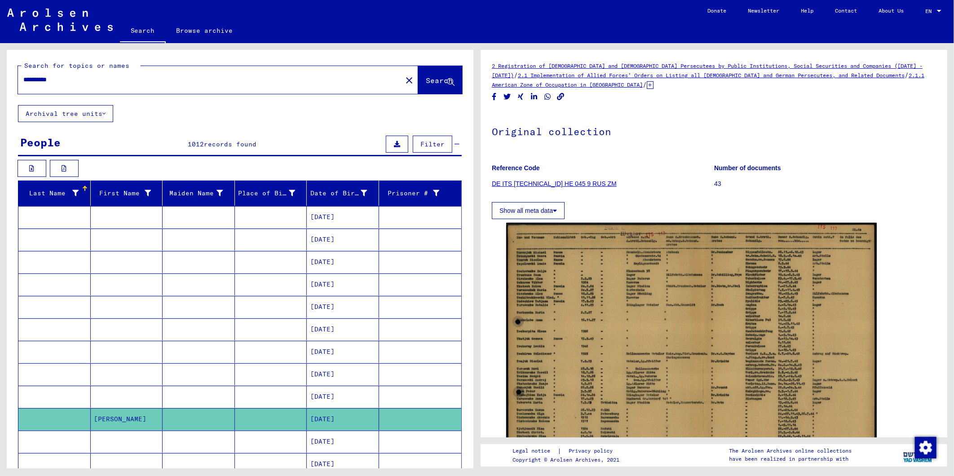
click at [332, 398] on mat-cell "[DATE]" at bounding box center [343, 397] width 72 height 22
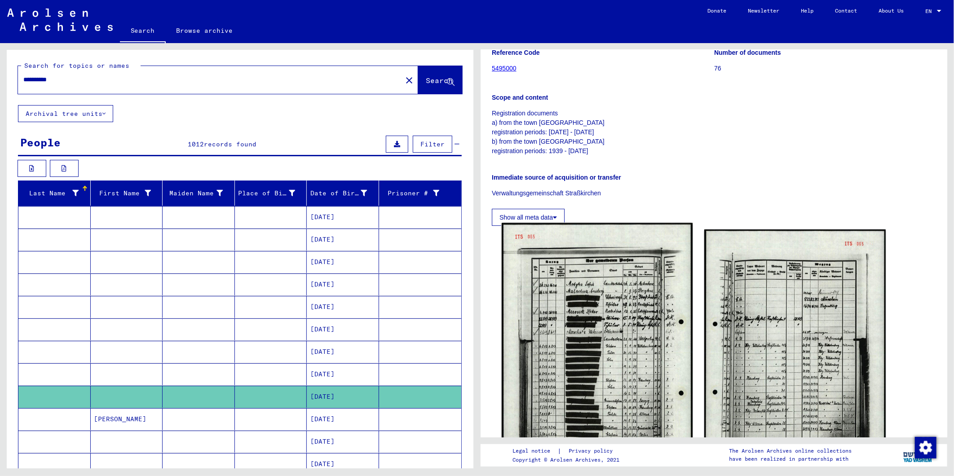
scroll to position [199, 0]
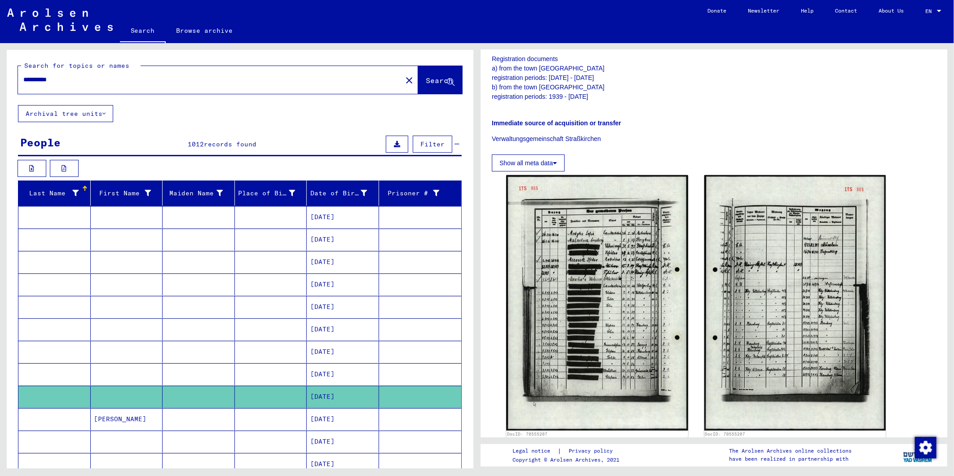
click at [360, 371] on mat-cell "[DATE]" at bounding box center [343, 374] width 72 height 22
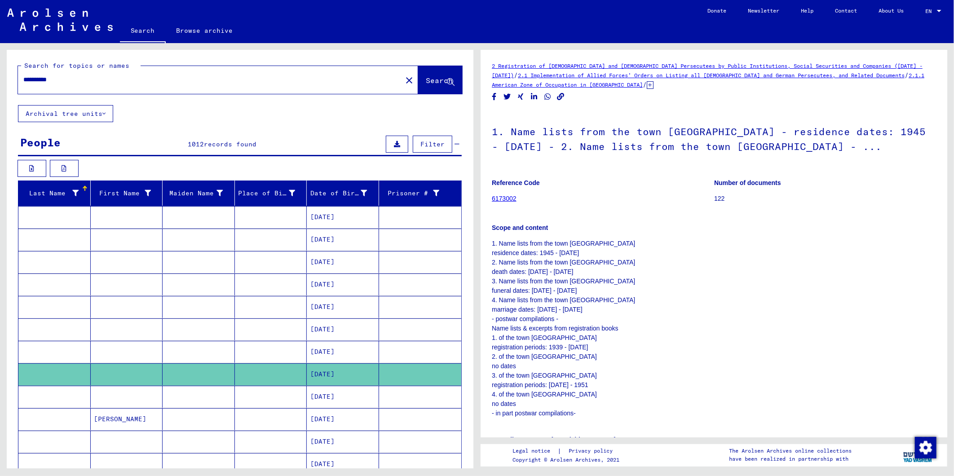
drag, startPoint x: 36, startPoint y: 78, endPoint x: -2, endPoint y: 86, distance: 39.5
click at [0, 86] on html "**********" at bounding box center [477, 238] width 954 height 476
type input "**********"
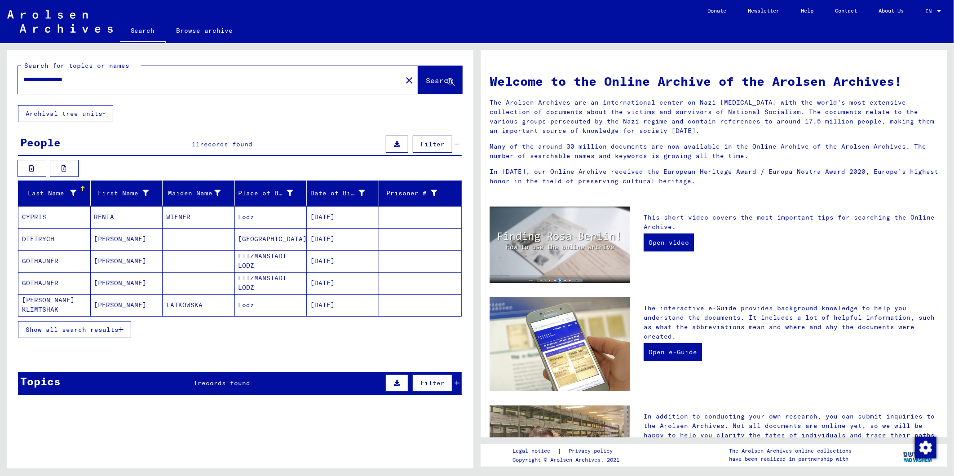
click at [119, 330] on icon "button" at bounding box center [121, 329] width 5 height 6
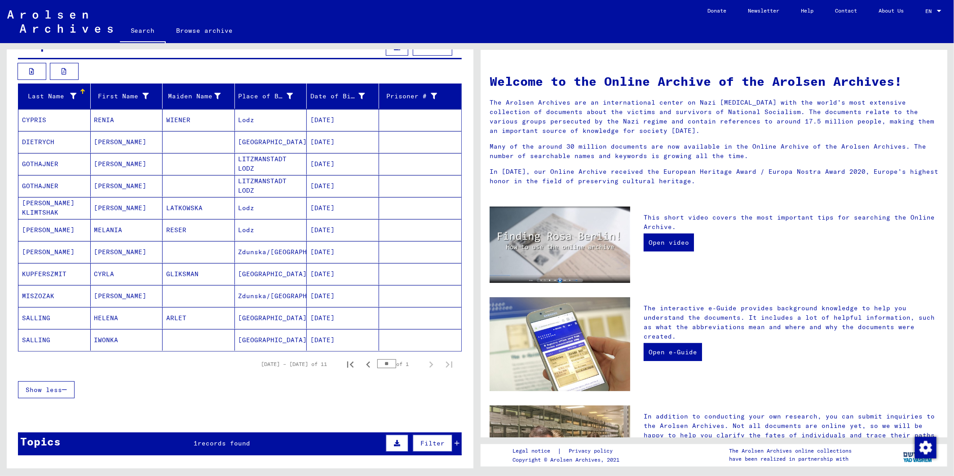
scroll to position [100, 0]
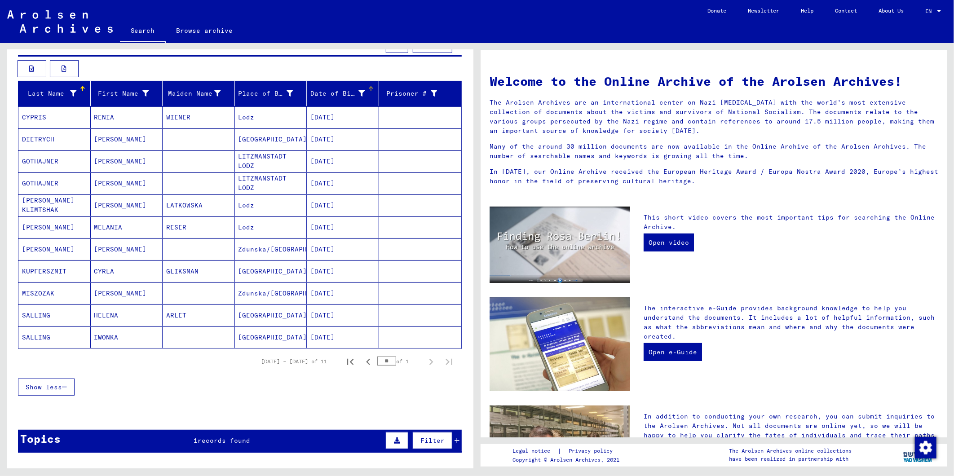
click at [359, 93] on icon at bounding box center [362, 93] width 6 height 6
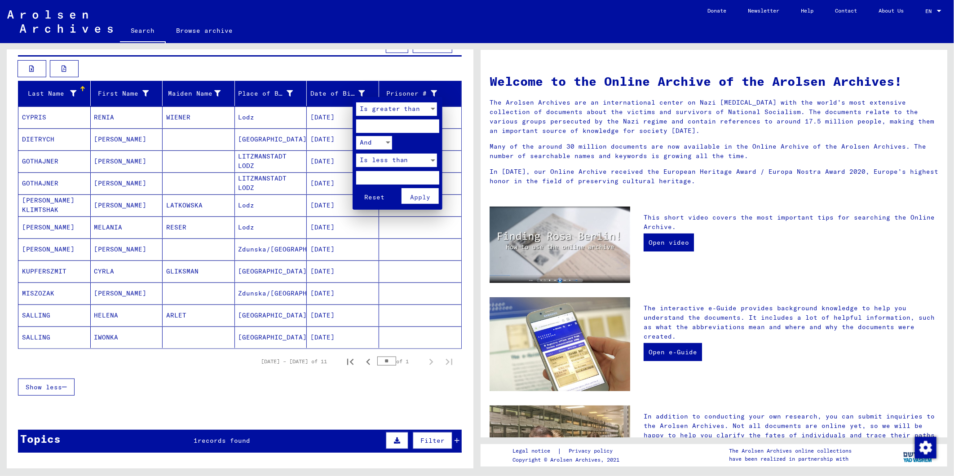
click at [349, 280] on div at bounding box center [477, 238] width 954 height 476
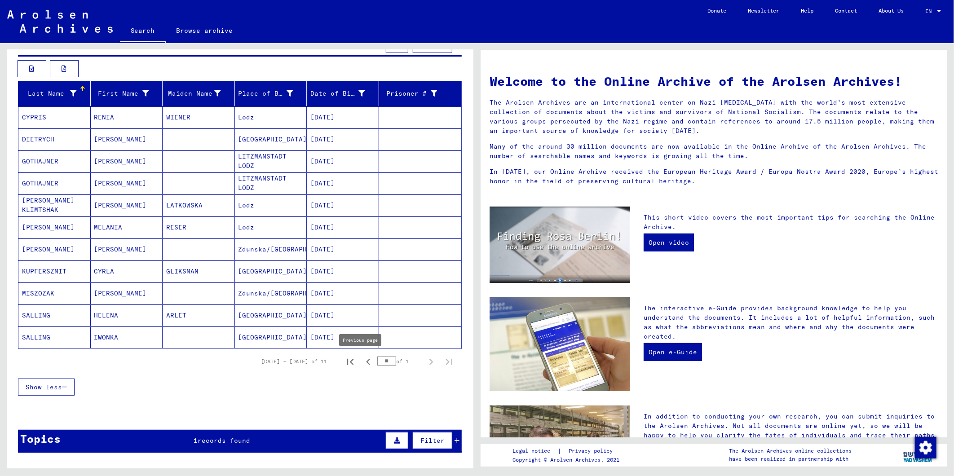
click at [362, 360] on icon "Previous page" at bounding box center [368, 362] width 13 height 13
type input "**"
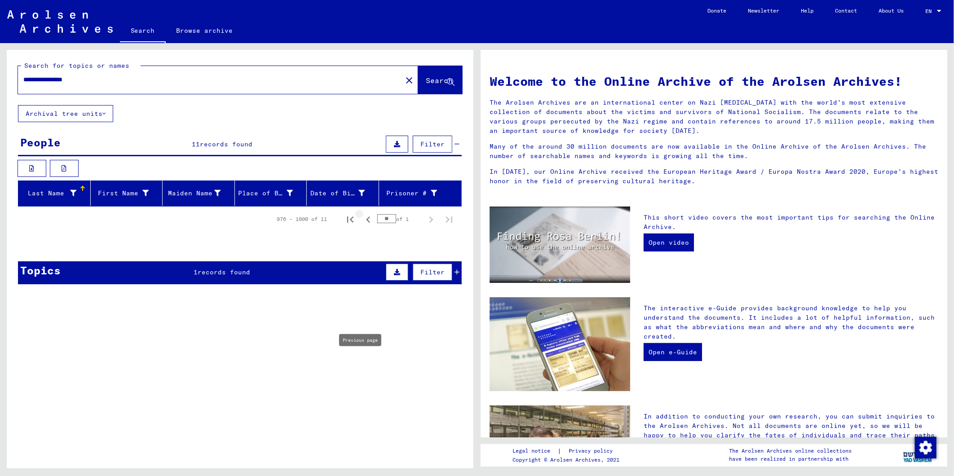
scroll to position [0, 0]
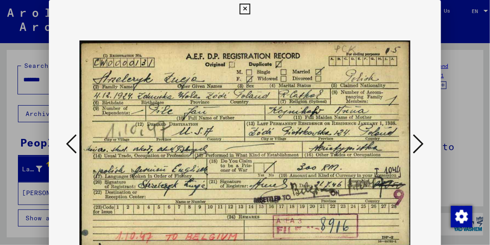
click at [246, 7] on icon at bounding box center [245, 9] width 10 height 11
